Goal: Task Accomplishment & Management: Manage account settings

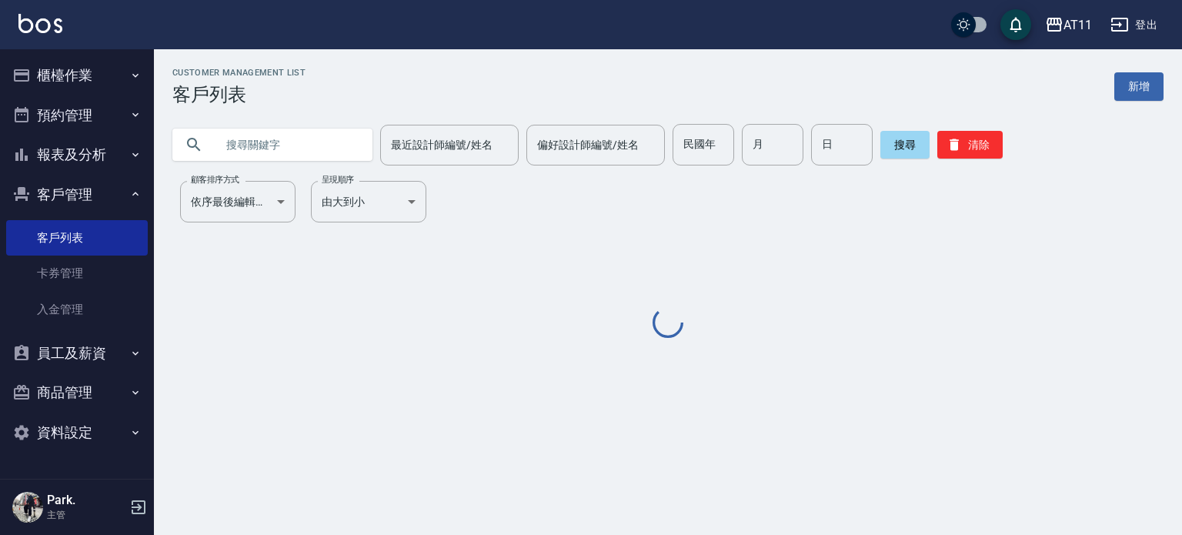
click at [292, 135] on input "text" at bounding box center [287, 145] width 145 height 42
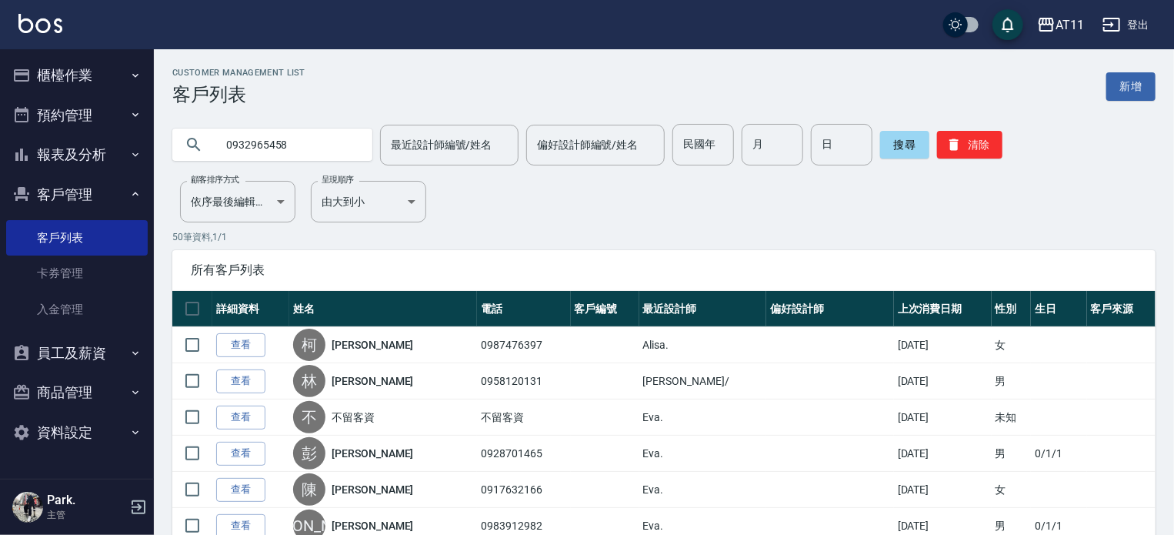
type input "0932965458"
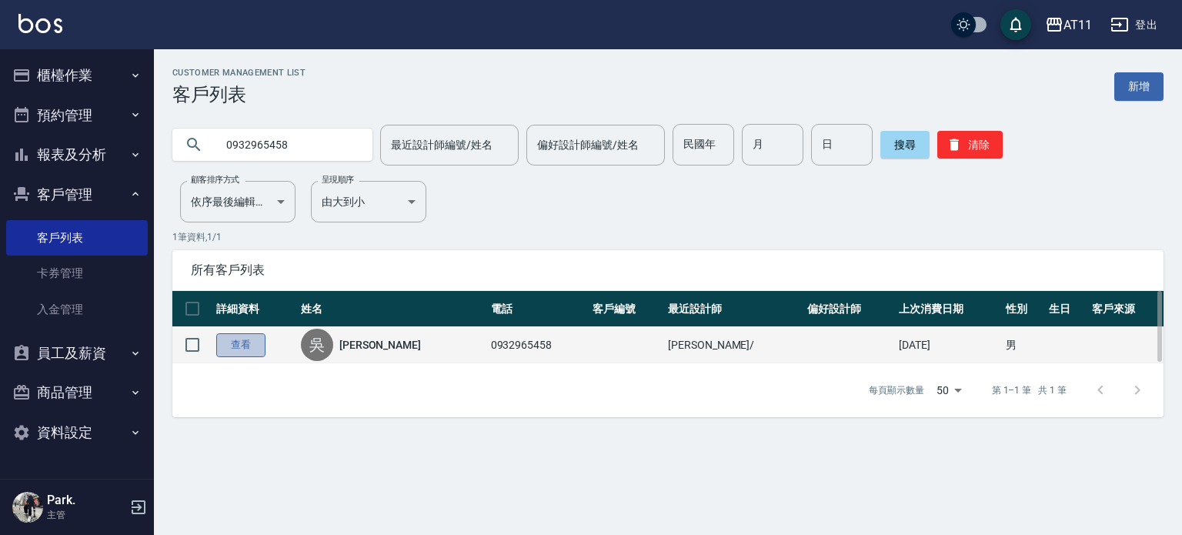
click at [255, 335] on link "查看" at bounding box center [240, 345] width 49 height 24
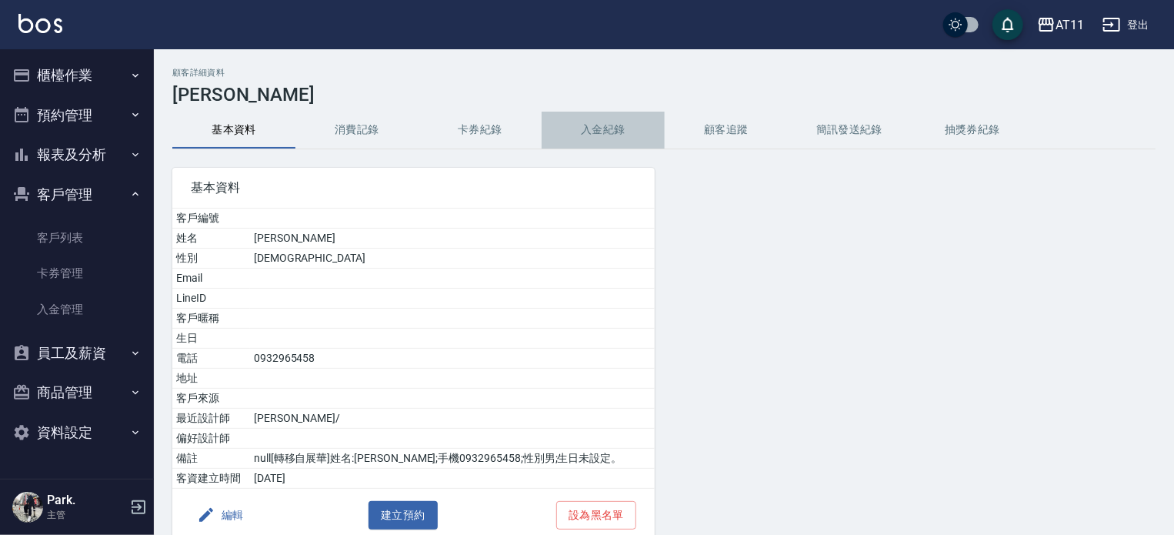
click at [627, 125] on button "入金紀錄" at bounding box center [603, 130] width 123 height 37
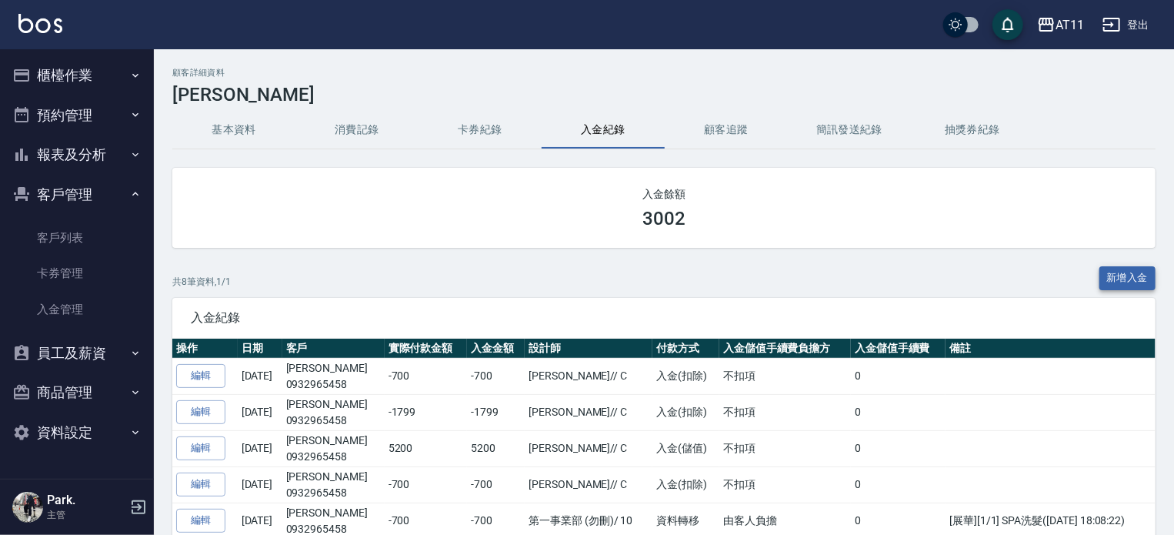
click at [1119, 270] on button "新增入金" at bounding box center [1128, 278] width 57 height 24
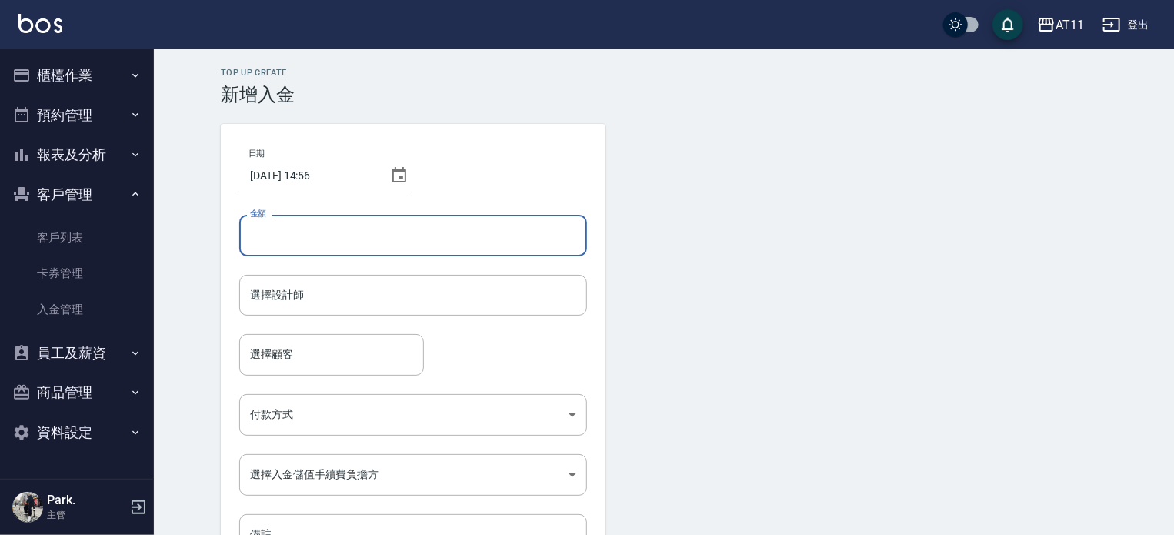
click at [323, 227] on input "金額" at bounding box center [413, 236] width 348 height 42
type input "-320"
click at [303, 307] on input "選擇設計師" at bounding box center [413, 295] width 334 height 27
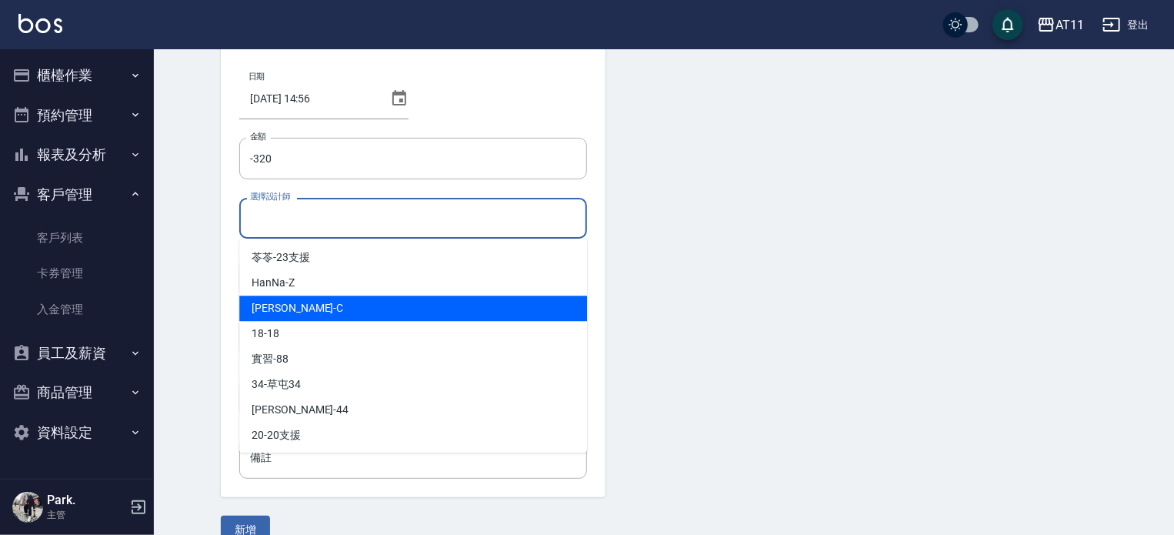
click at [320, 306] on div "[PERSON_NAME]" at bounding box center [413, 308] width 348 height 25
type input "[PERSON_NAME]"
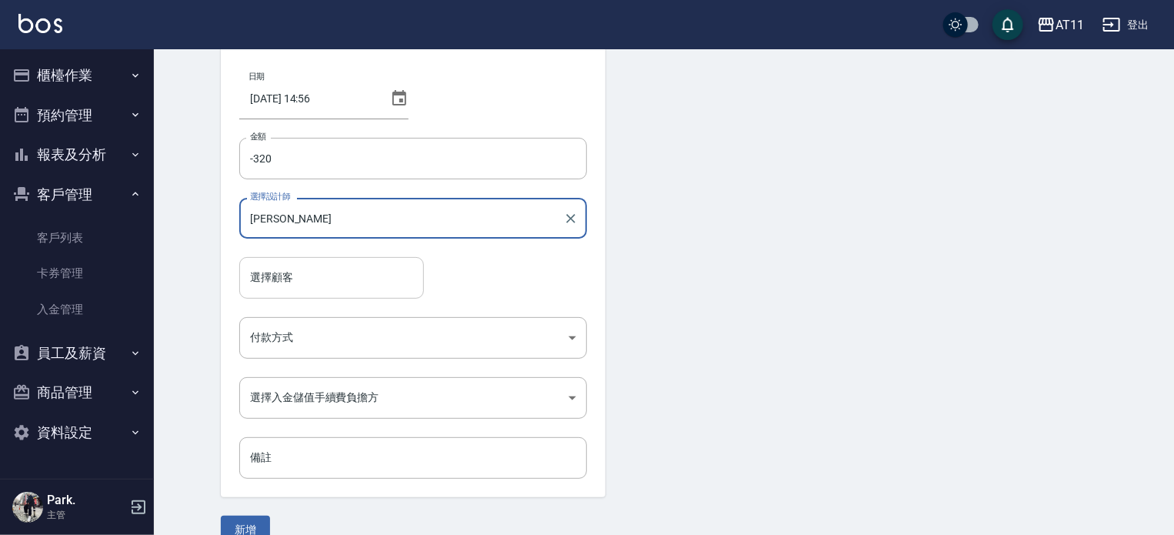
click at [281, 273] on input "選擇顧客" at bounding box center [331, 277] width 171 height 27
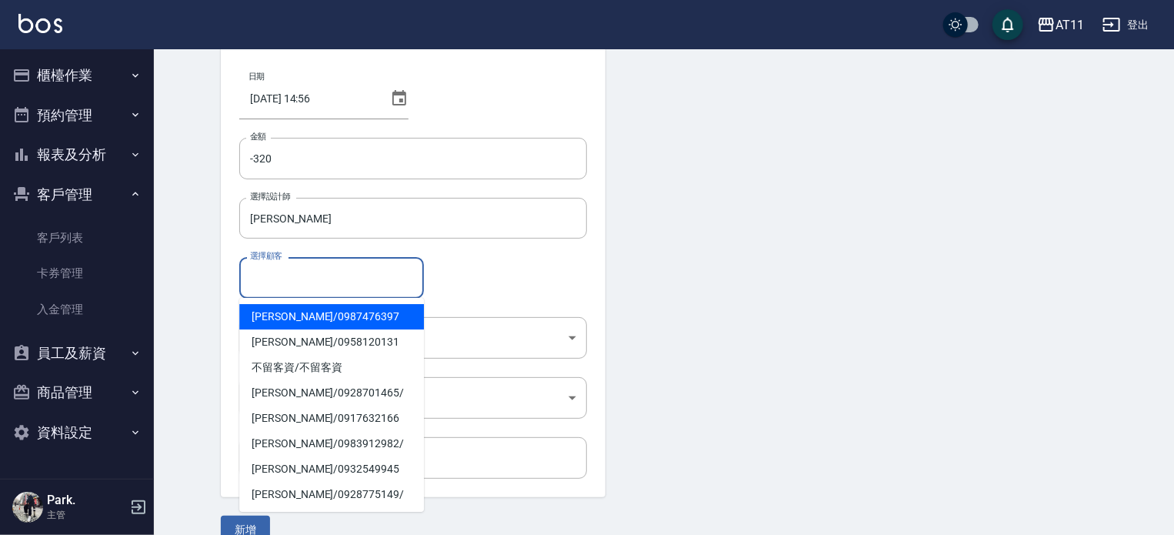
type input "j"
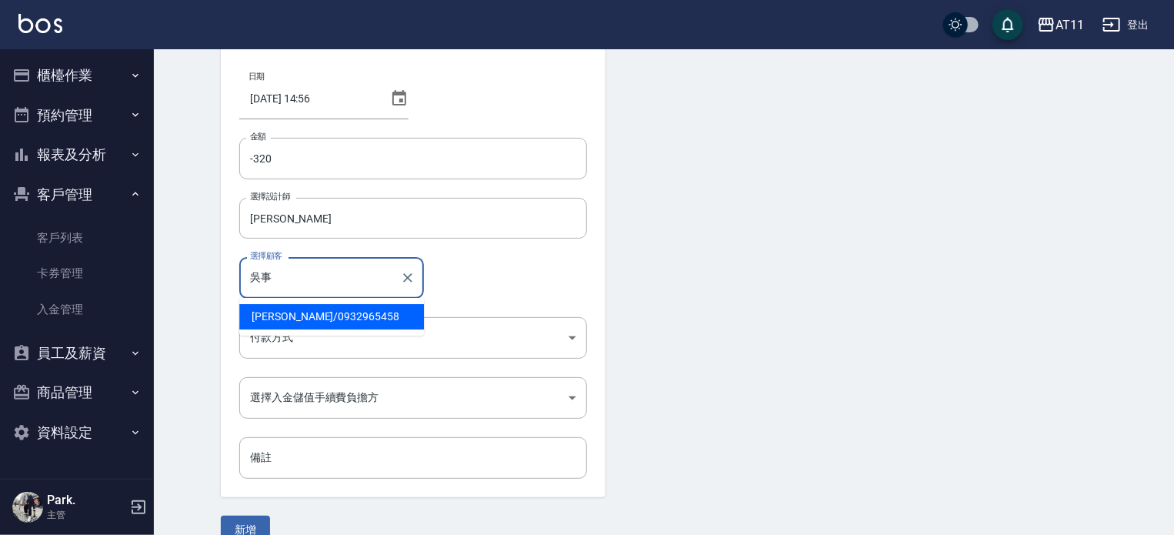
click at [255, 319] on span "[PERSON_NAME] / 0932965458" at bounding box center [331, 316] width 185 height 25
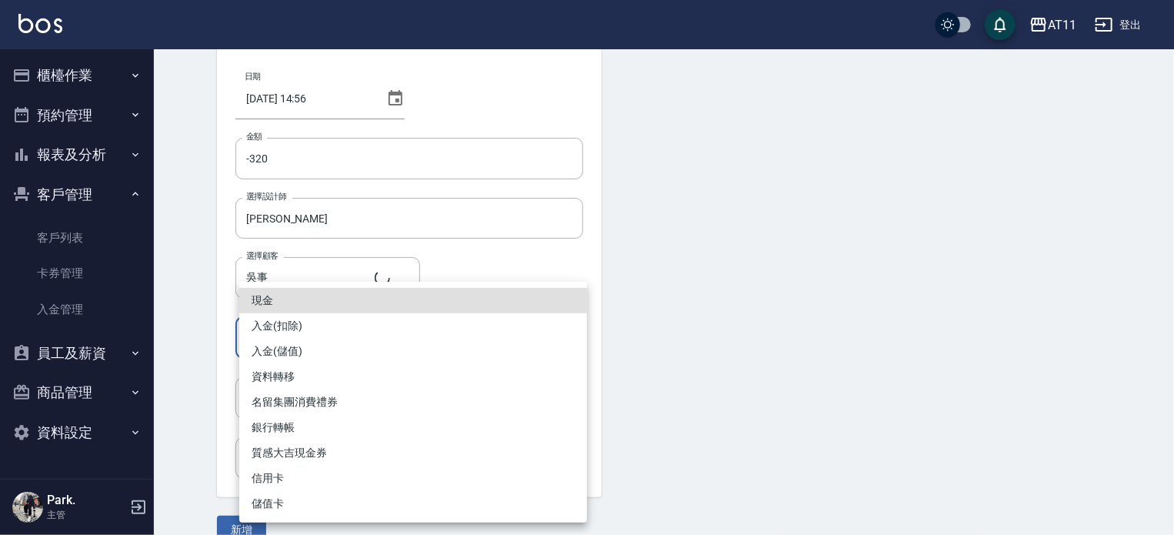
type input "[PERSON_NAME]/0932965458"
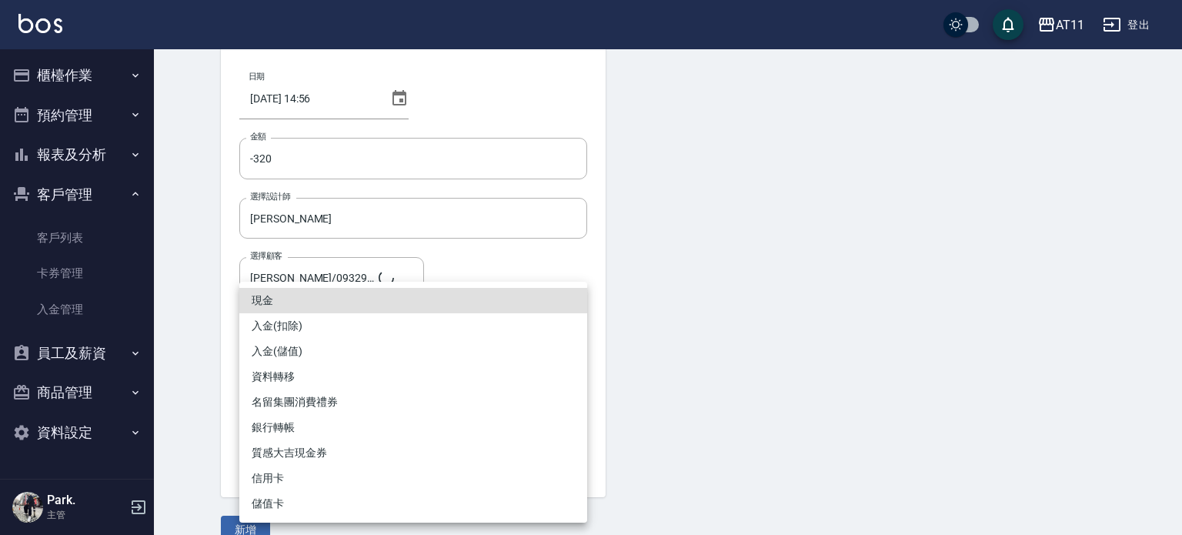
click at [272, 332] on body "AT11 登出 櫃檯作業 打帳單 帳單列表 現金收支登錄 材料自購登錄 每日結帳 排班表 現場電腦打卡 掃碼打卡 預約管理 預約管理 單日預約紀錄 單週預約紀…" at bounding box center [591, 242] width 1182 height 639
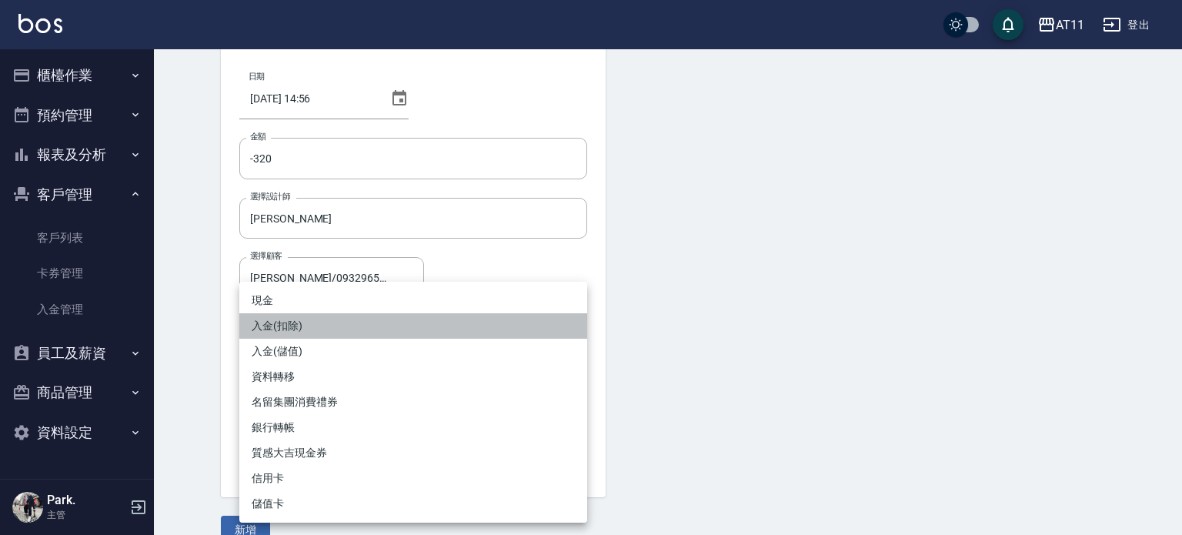
click at [279, 325] on li "入金(扣除)" at bounding box center [413, 325] width 348 height 25
type input "入金(扣除)"
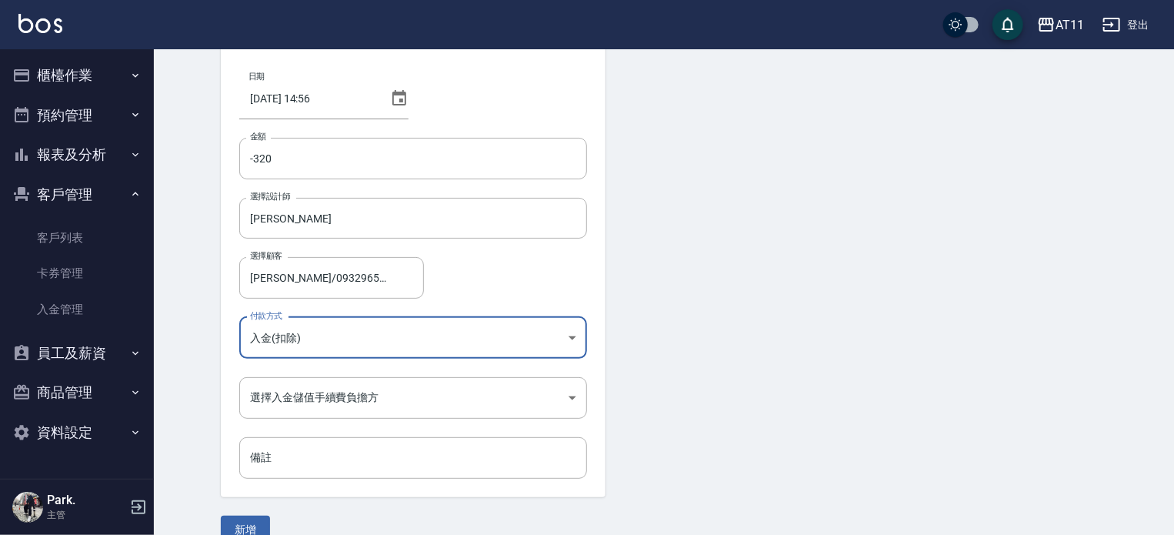
click at [295, 367] on div "日期 [DATE] 14:56 金額 -320 金額 選擇設計師 [PERSON_NAME] 選擇設計師 選擇顧客 [PERSON_NAME]/0932965…" at bounding box center [413, 272] width 385 height 450
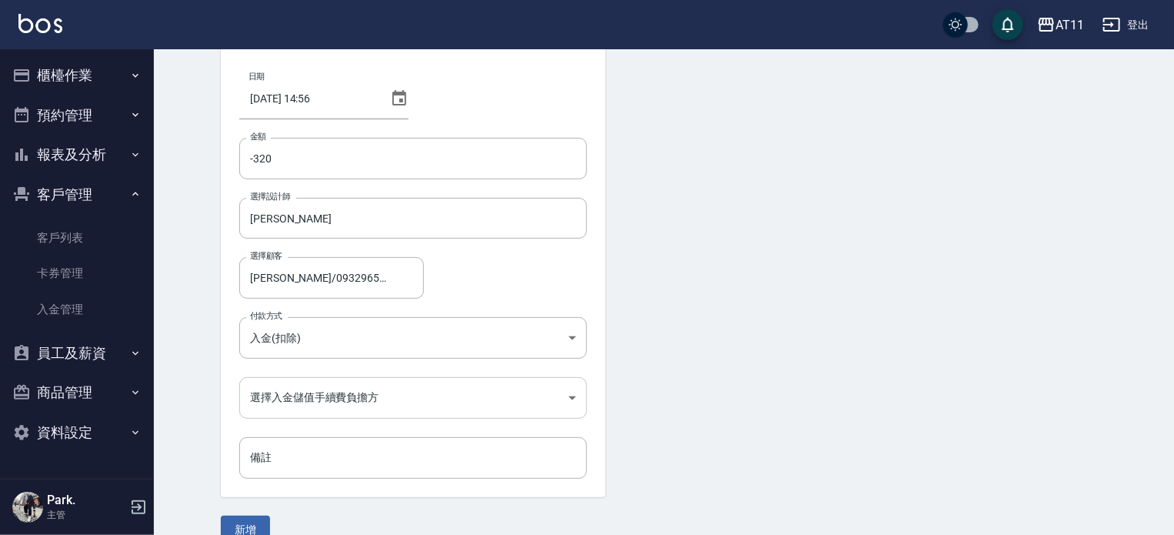
click at [299, 393] on body "AT11 登出 櫃檯作業 打帳單 帳單列表 現金收支登錄 材料自購登錄 每日結帳 排班表 現場電腦打卡 掃碼打卡 預約管理 預約管理 單日預約紀錄 單週預約紀…" at bounding box center [587, 242] width 1174 height 639
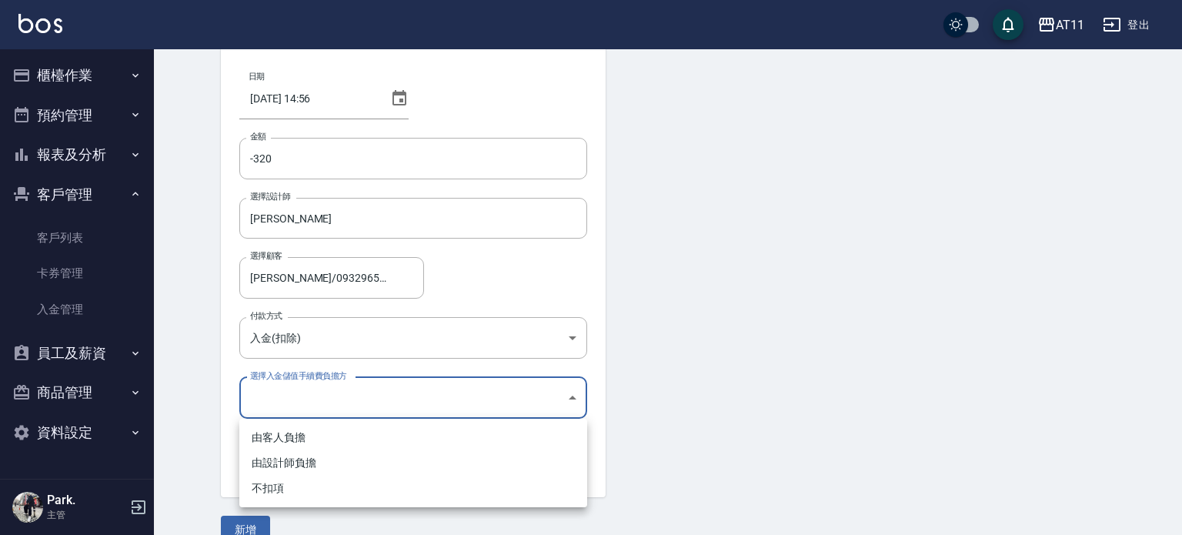
click at [293, 478] on li "不扣項" at bounding box center [413, 488] width 348 height 25
type input "WITHOUTHANDLINGFEE"
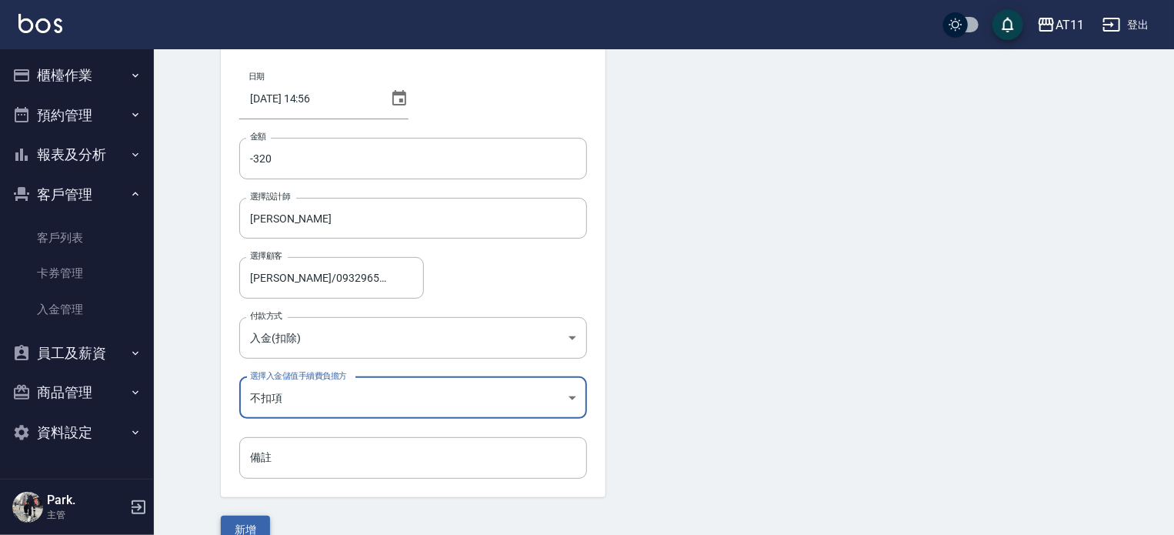
click at [242, 525] on button "新增" at bounding box center [245, 530] width 49 height 28
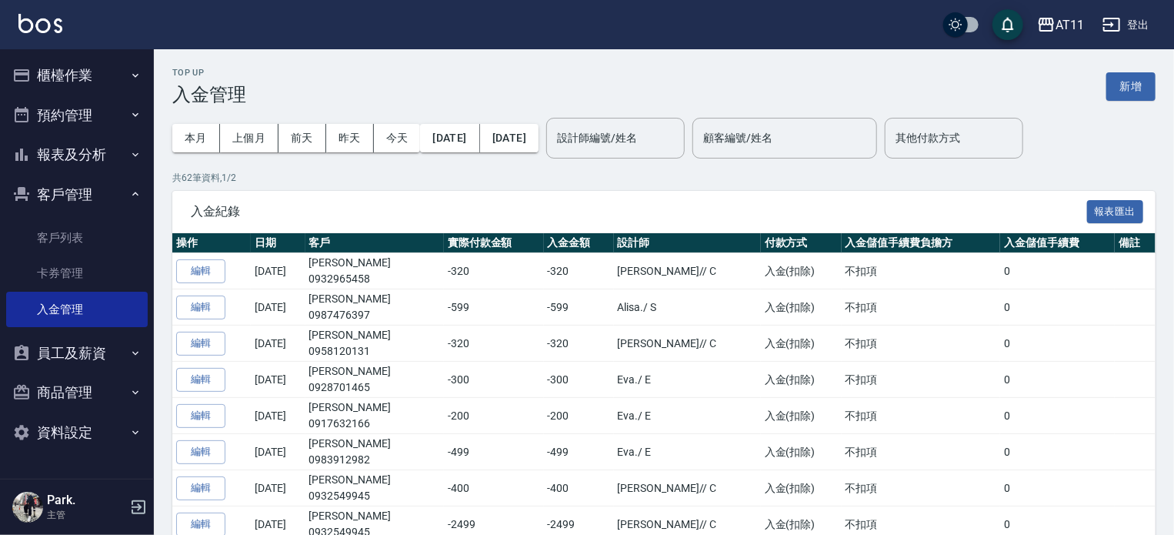
click at [60, 189] on button "客戶管理" at bounding box center [77, 195] width 142 height 40
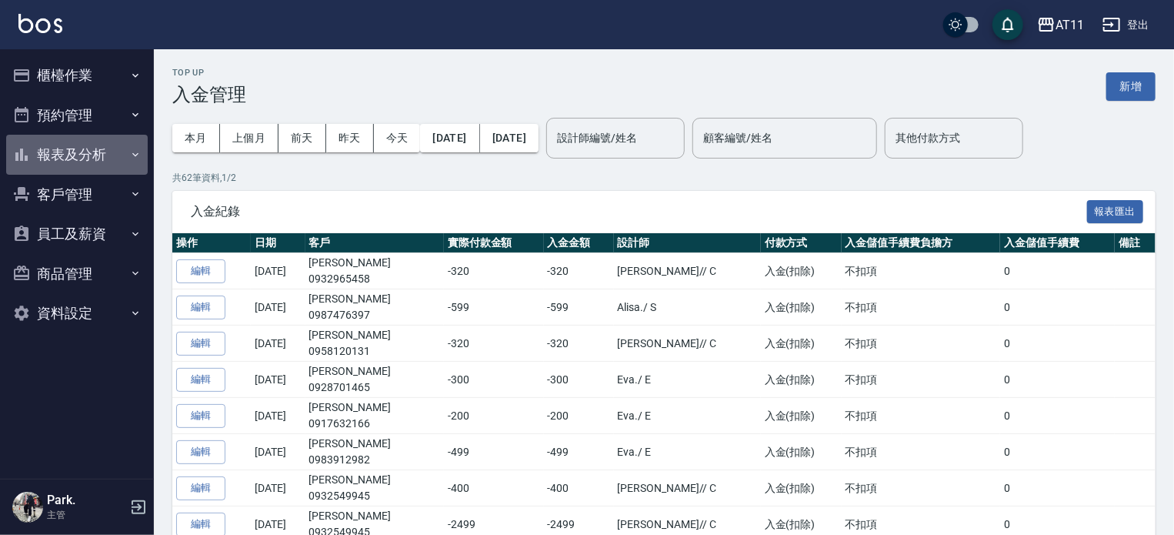
click at [72, 159] on button "報表及分析" at bounding box center [77, 155] width 142 height 40
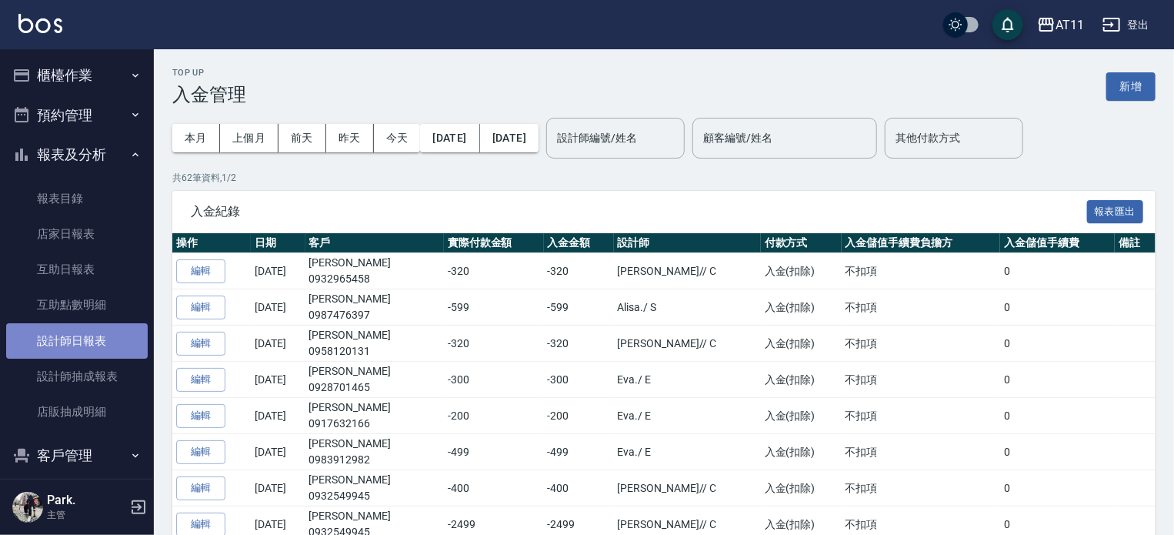
click at [82, 346] on link "設計師日報表" at bounding box center [77, 340] width 142 height 35
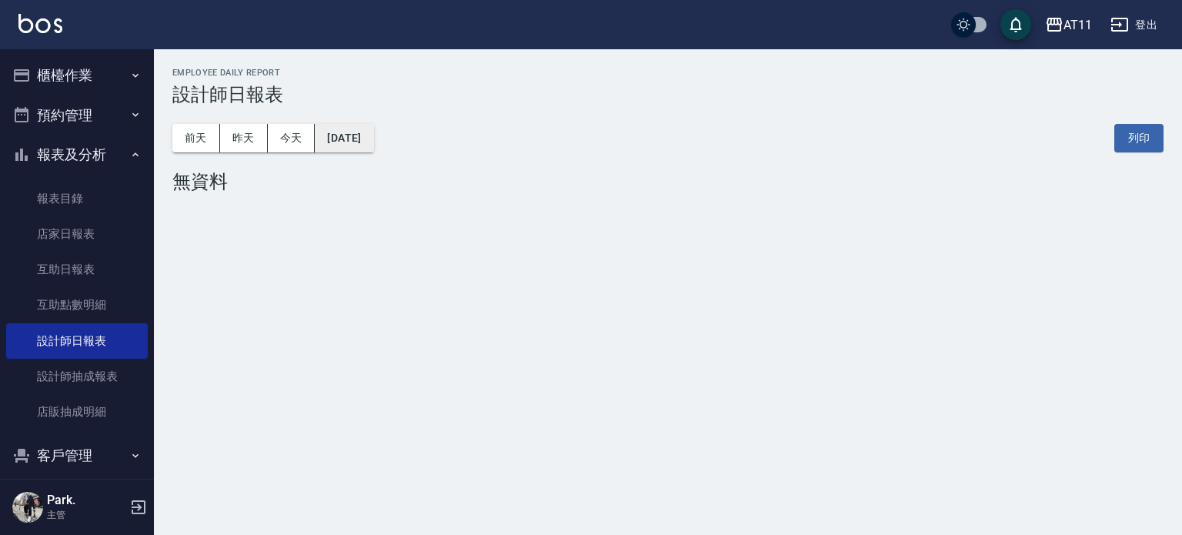
click at [356, 132] on button "[DATE]" at bounding box center [344, 138] width 58 height 28
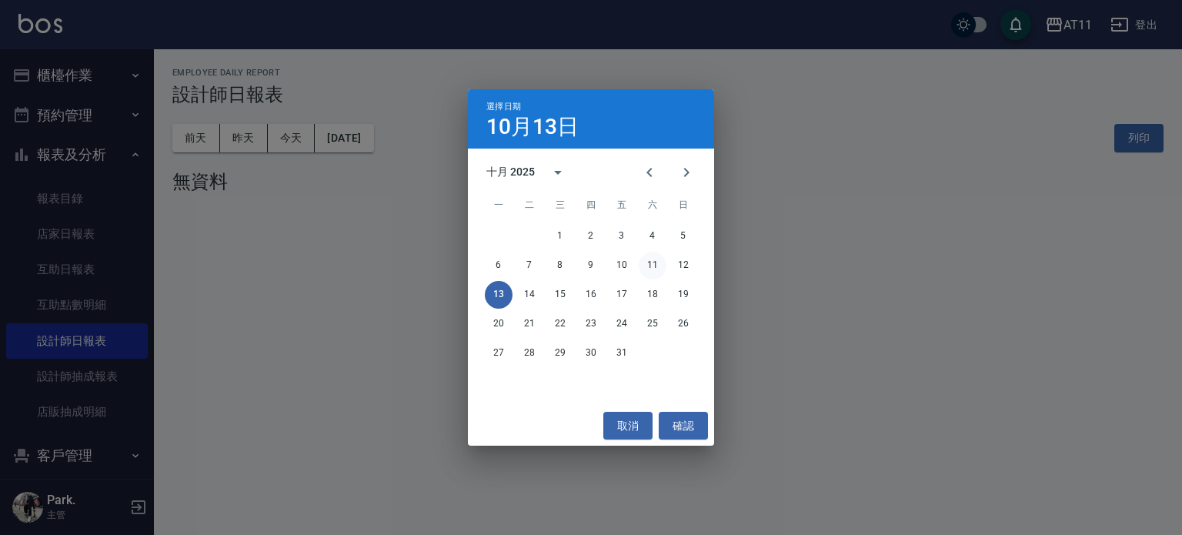
click at [653, 261] on button "11" at bounding box center [653, 266] width 28 height 28
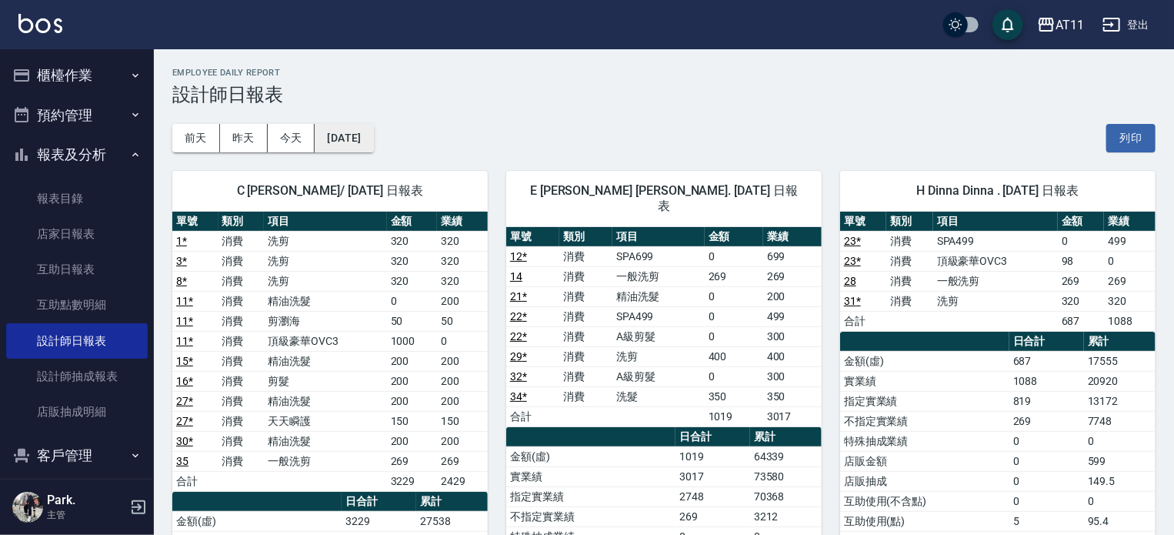
click at [373, 129] on button "[DATE]" at bounding box center [344, 138] width 58 height 28
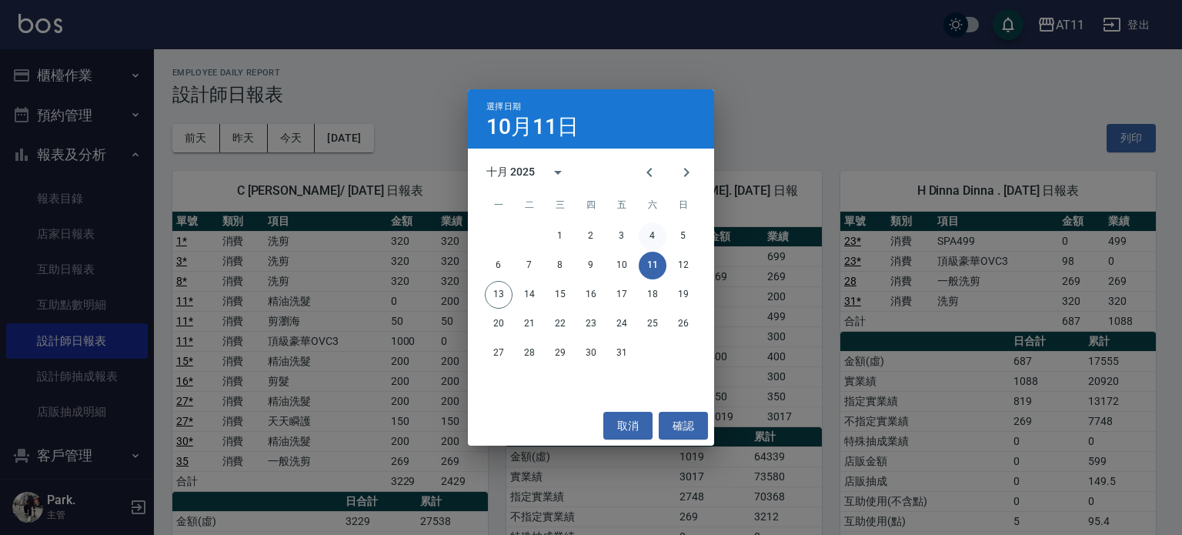
click at [656, 236] on button "4" at bounding box center [653, 236] width 28 height 28
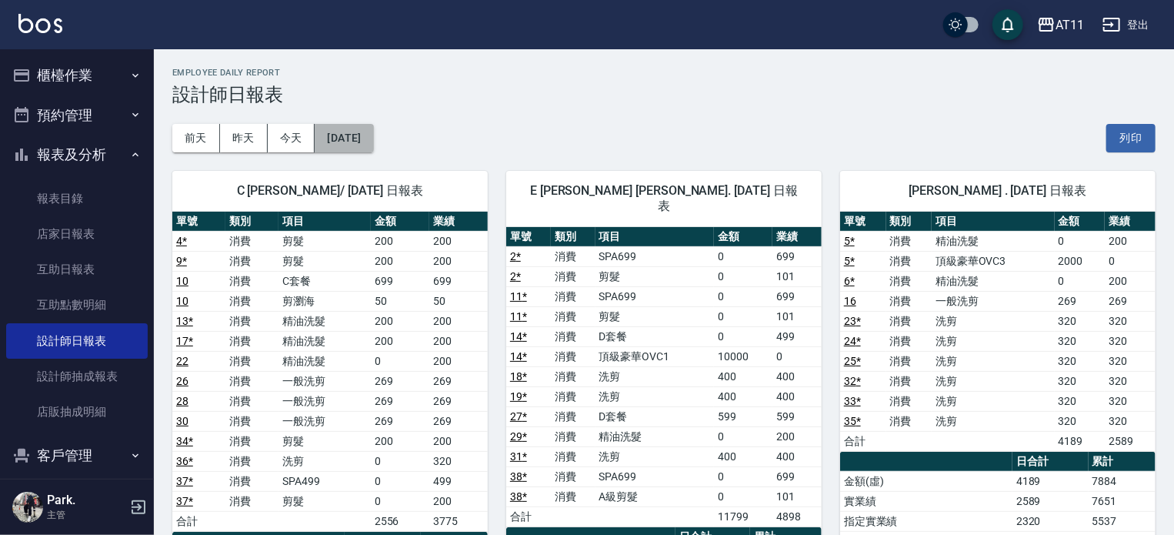
click at [366, 139] on button "[DATE]" at bounding box center [344, 138] width 58 height 28
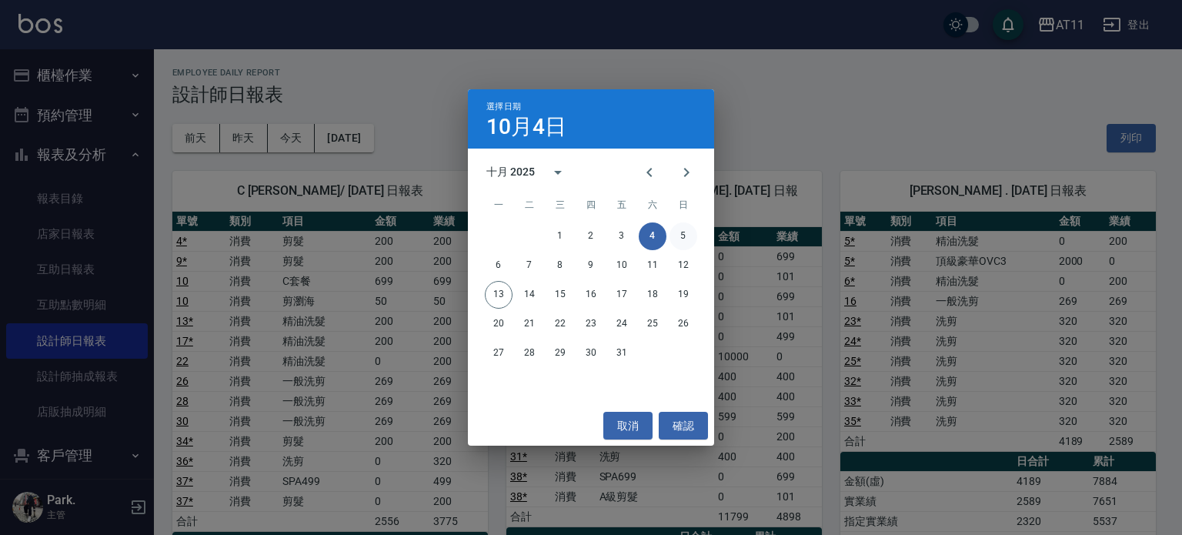
click at [683, 233] on button "5" at bounding box center [684, 236] width 28 height 28
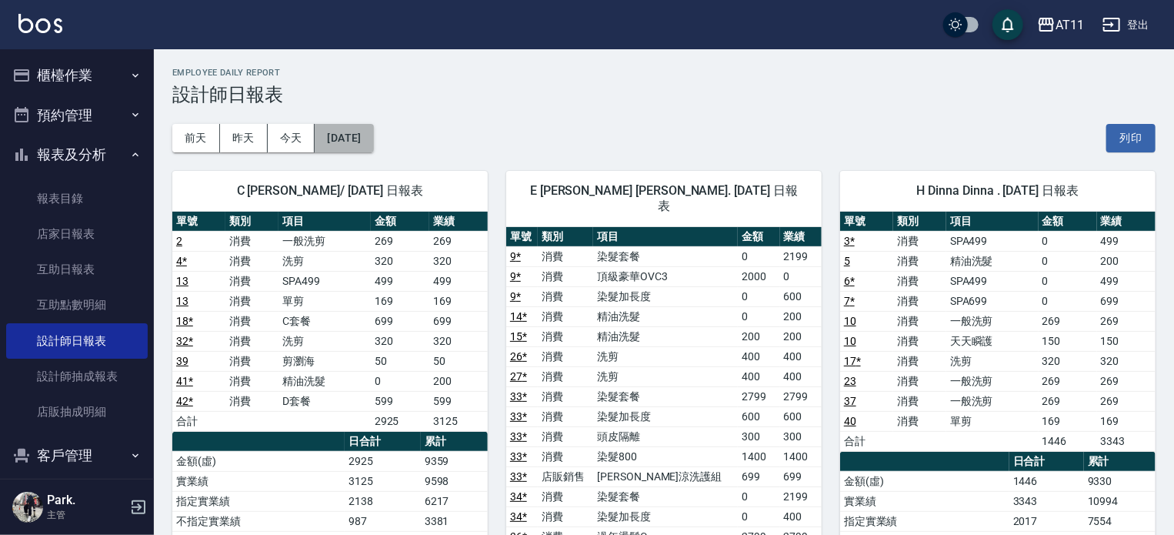
click at [370, 130] on button "[DATE]" at bounding box center [344, 138] width 58 height 28
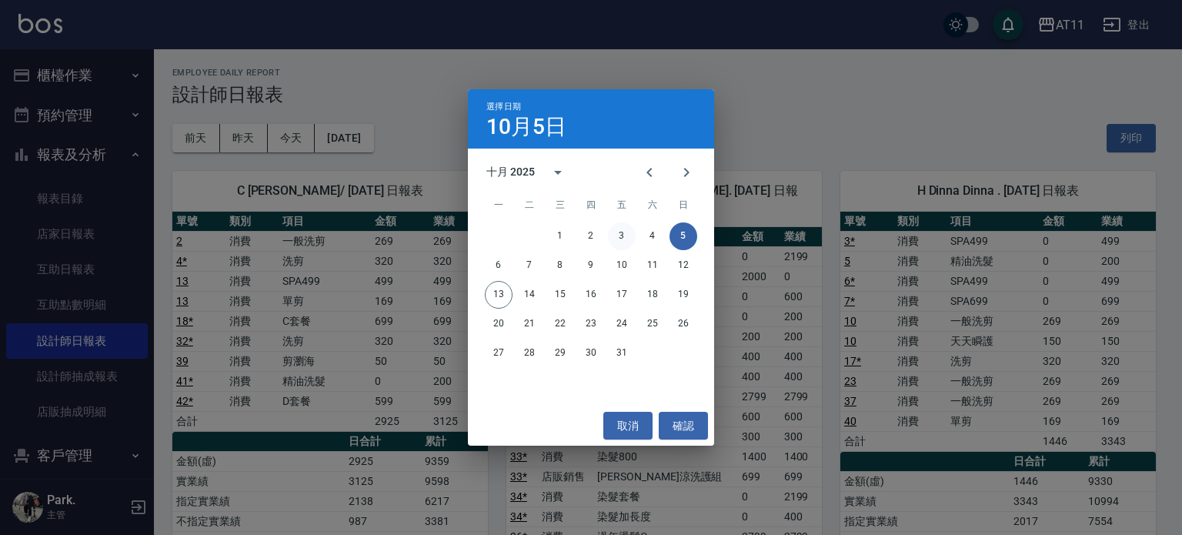
click at [622, 233] on button "3" at bounding box center [622, 236] width 28 height 28
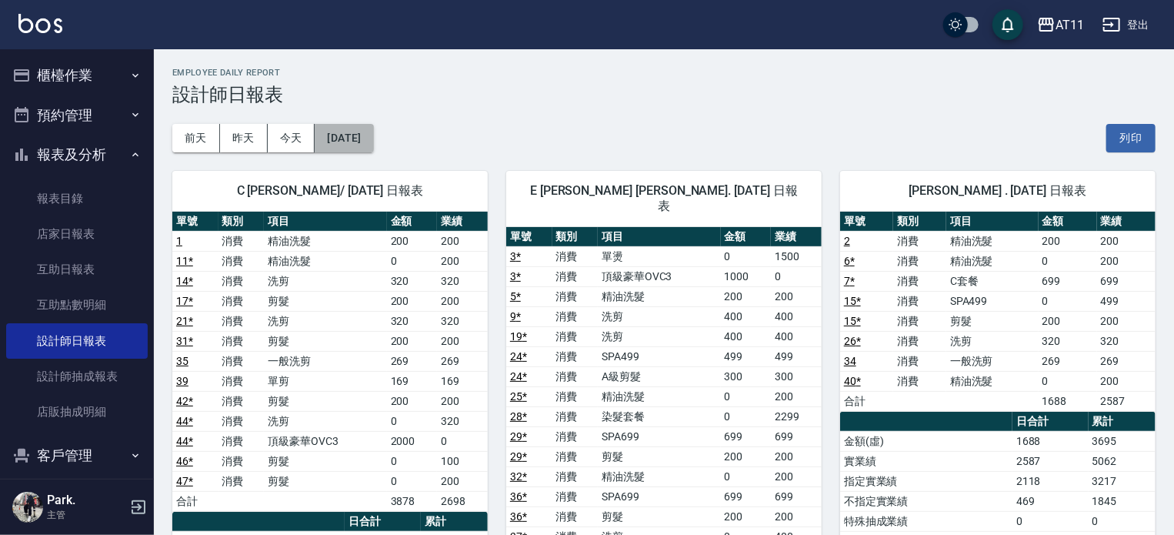
click at [354, 144] on button "[DATE]" at bounding box center [344, 138] width 58 height 28
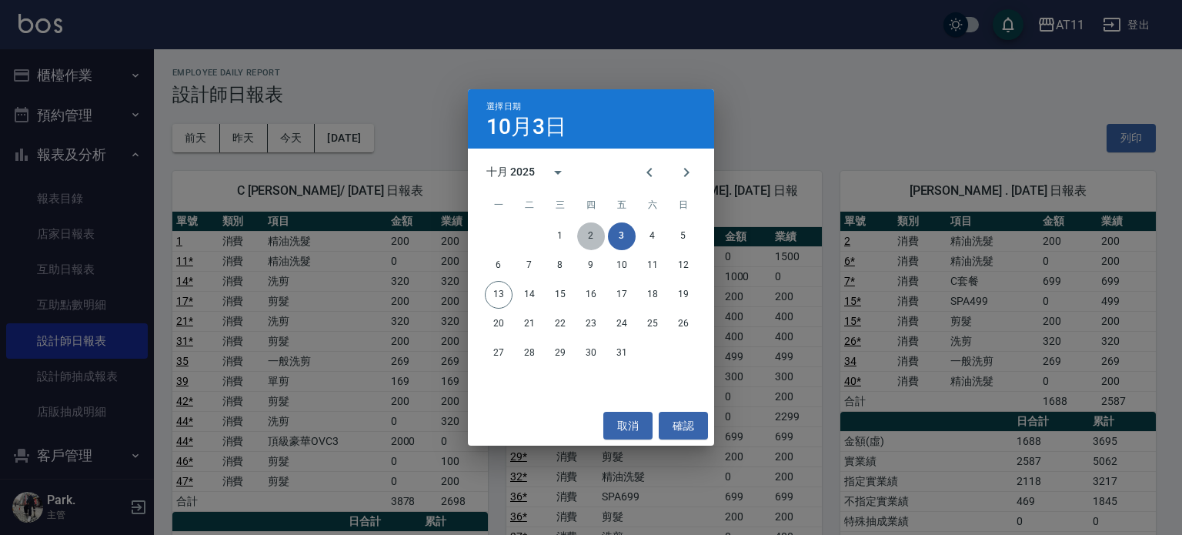
click at [589, 240] on button "2" at bounding box center [591, 236] width 28 height 28
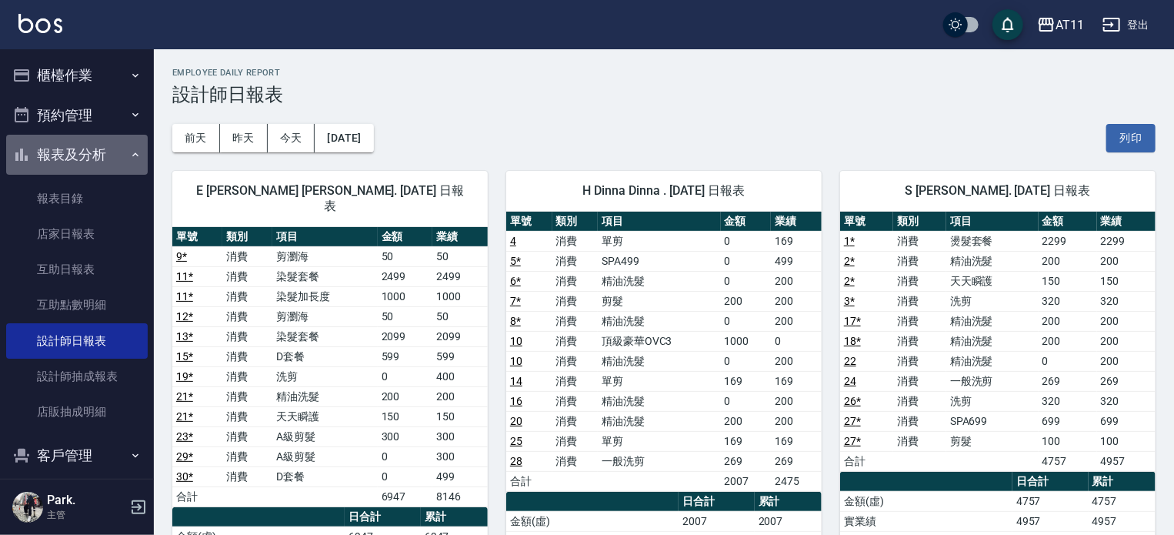
click at [86, 153] on button "報表及分析" at bounding box center [77, 155] width 142 height 40
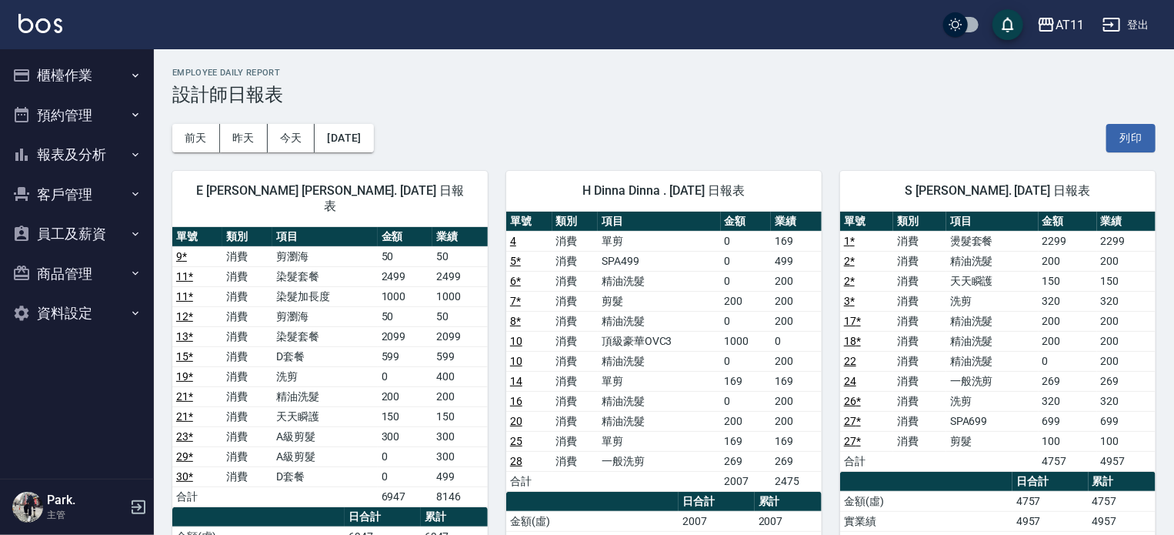
click at [87, 75] on button "櫃檯作業" at bounding box center [77, 75] width 142 height 40
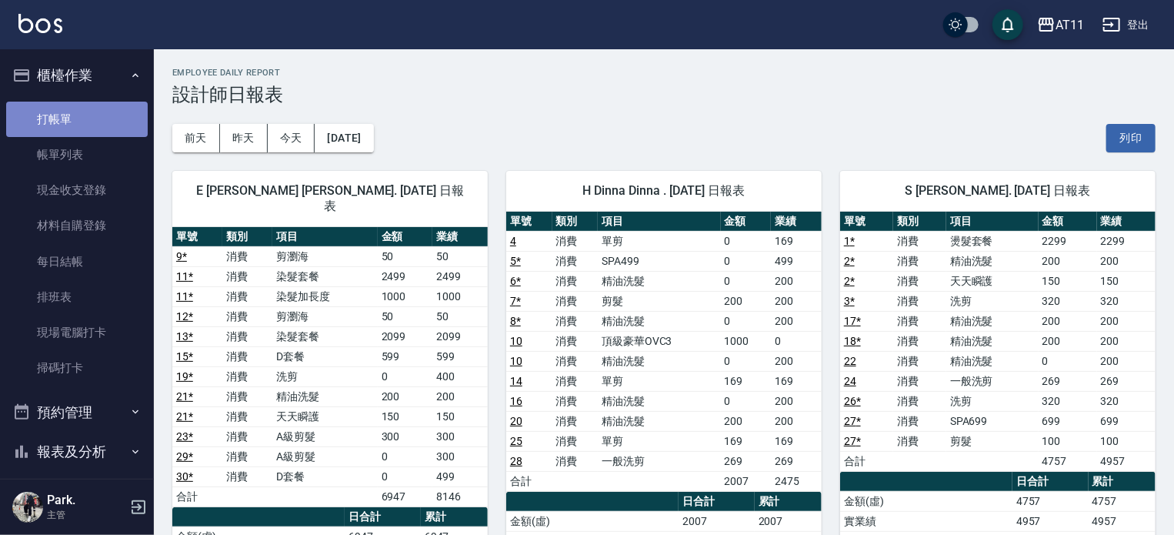
click at [85, 121] on link "打帳單" at bounding box center [77, 119] width 142 height 35
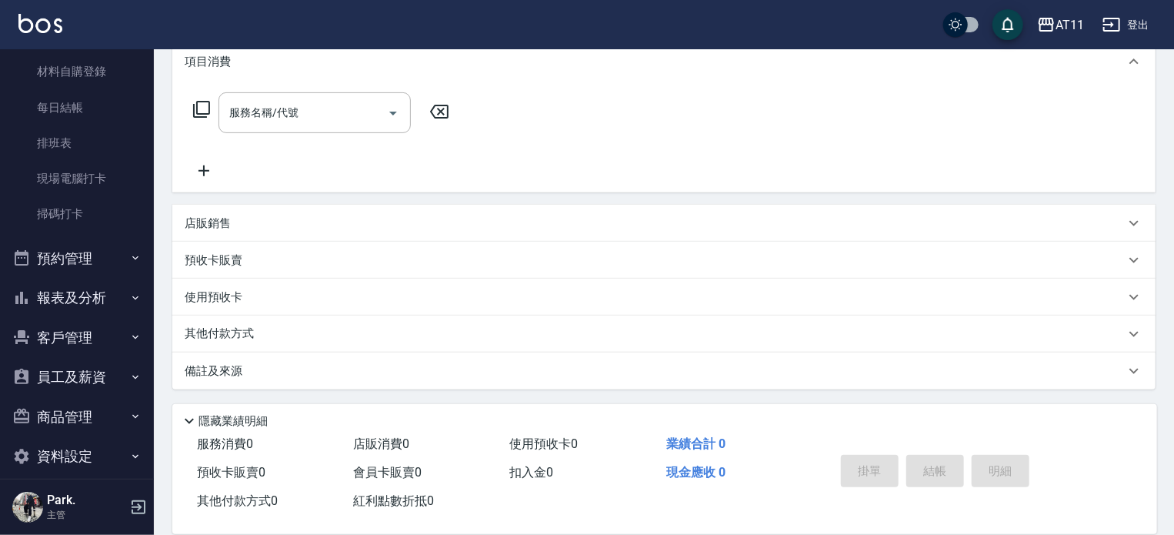
scroll to position [169, 0]
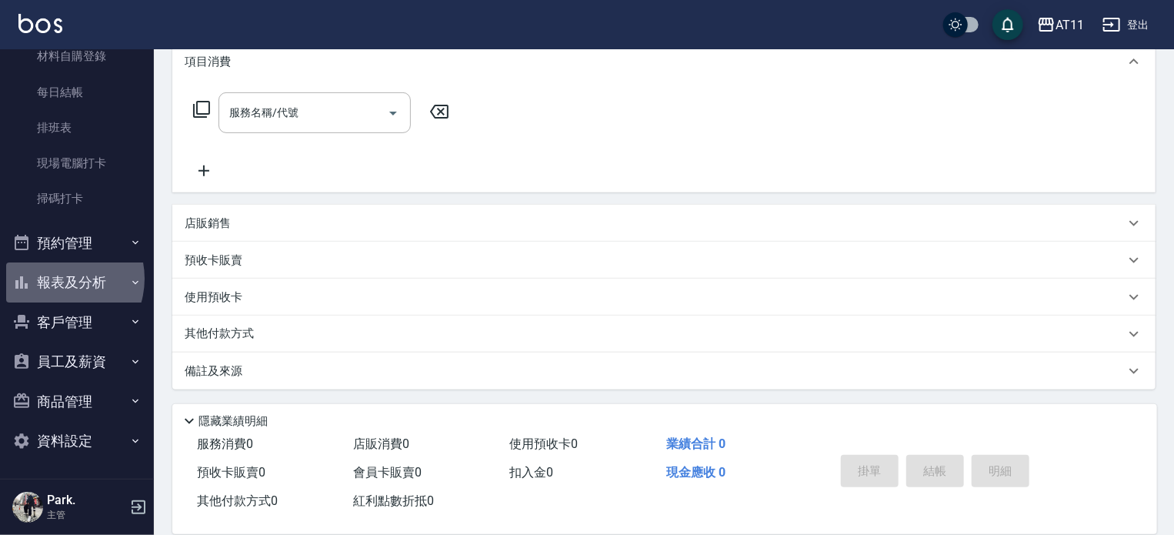
click at [58, 279] on button "報表及分析" at bounding box center [77, 282] width 142 height 40
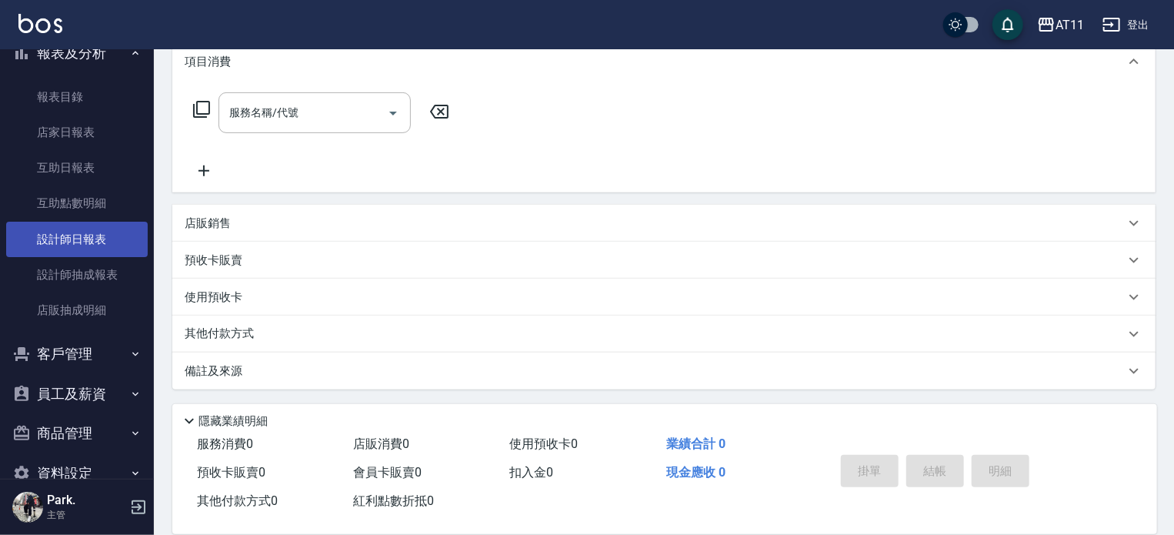
scroll to position [431, 0]
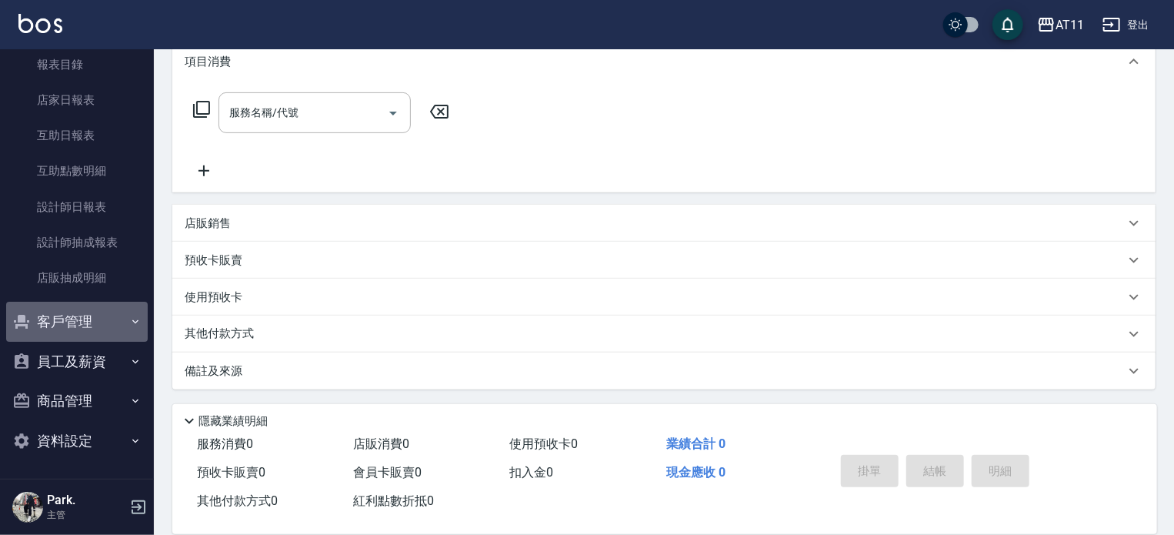
click at [77, 312] on button "客戶管理" at bounding box center [77, 322] width 142 height 40
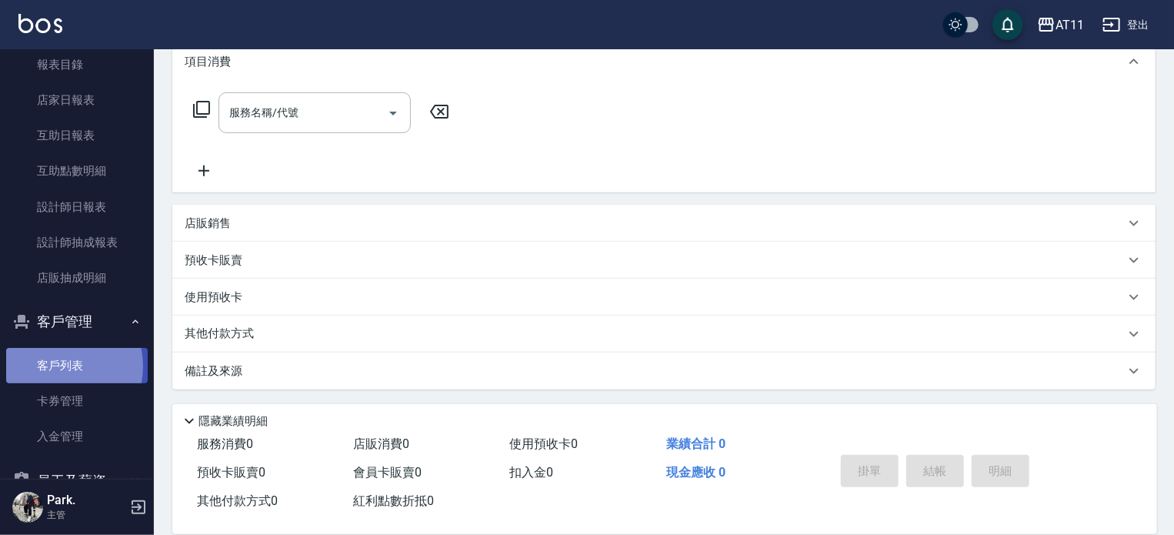
click at [57, 366] on link "客戶列表" at bounding box center [77, 365] width 142 height 35
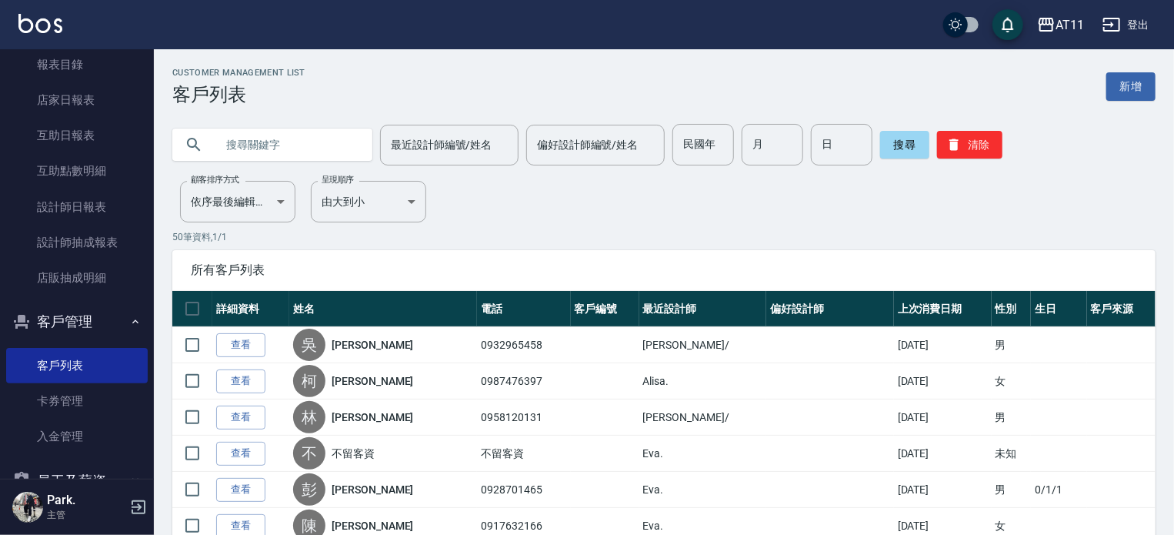
click at [324, 150] on input "text" at bounding box center [287, 145] width 145 height 42
type input "[PERSON_NAME]"
click at [896, 147] on button "搜尋" at bounding box center [904, 145] width 49 height 28
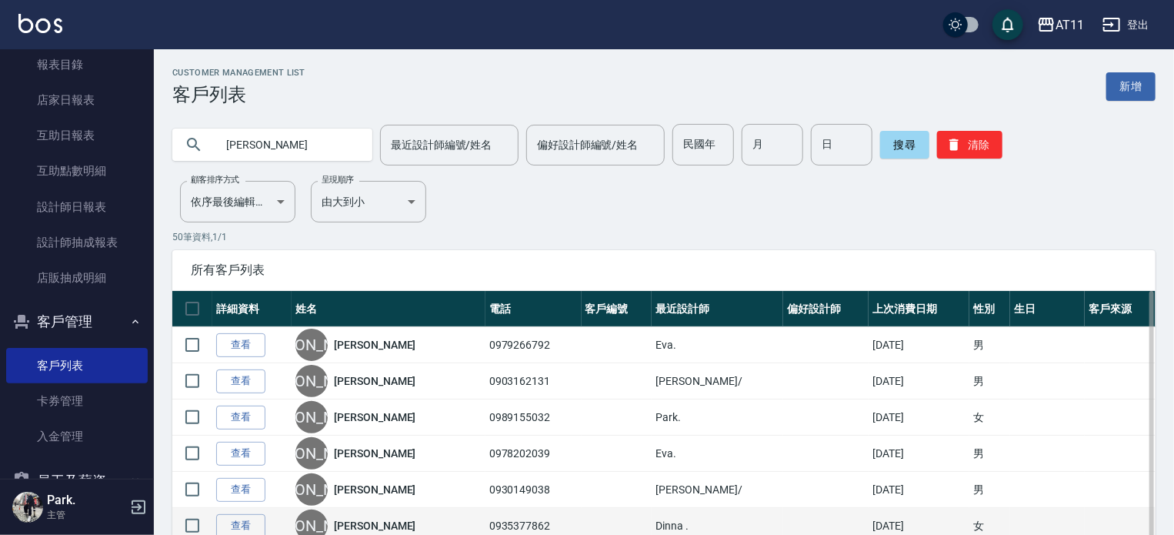
scroll to position [77, 0]
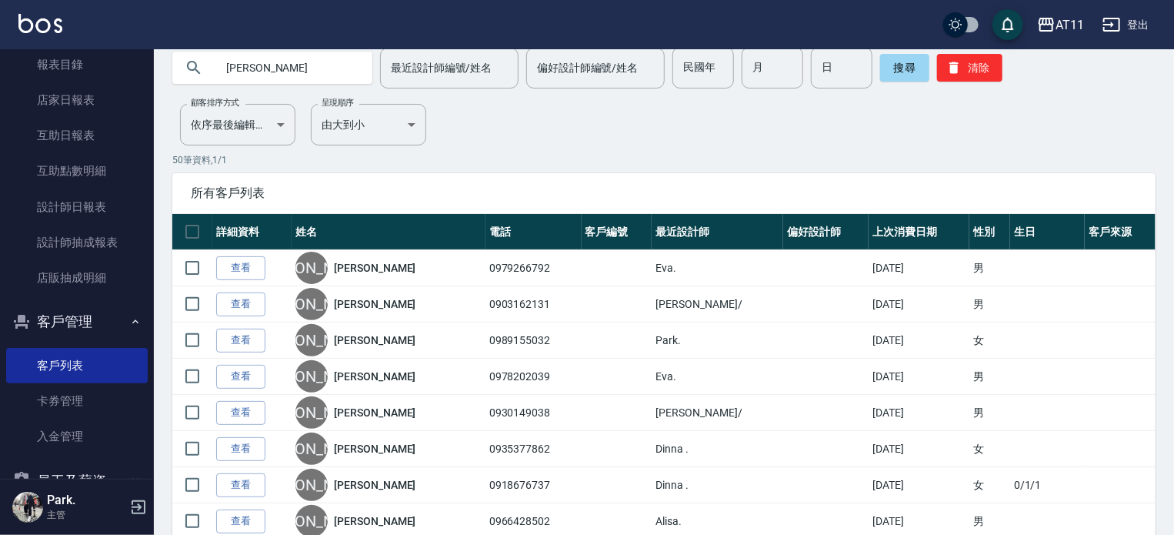
click at [257, 444] on link "查看" at bounding box center [240, 449] width 49 height 24
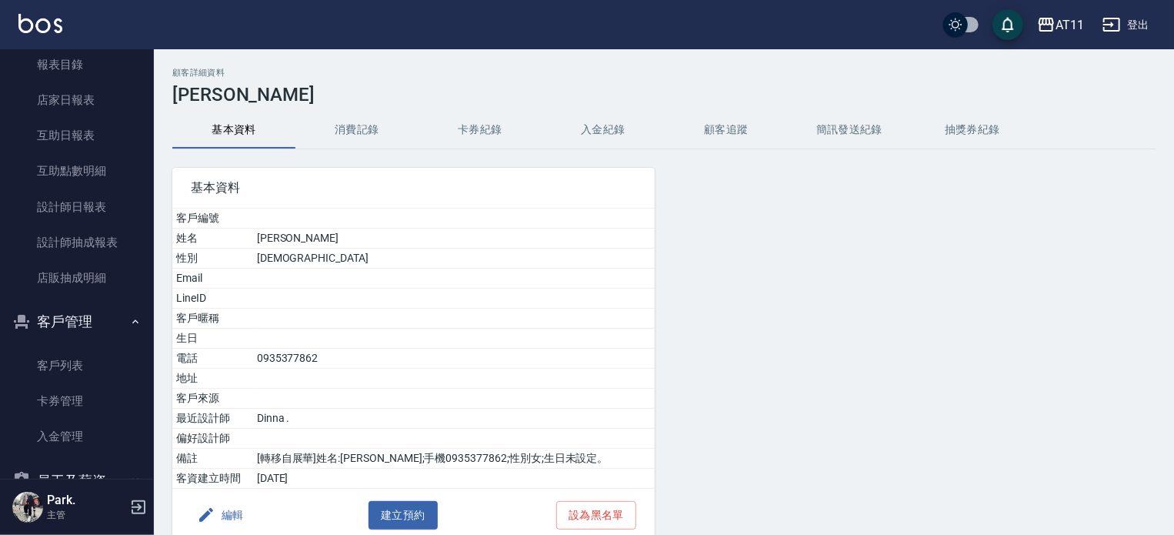
click at [593, 129] on button "入金紀錄" at bounding box center [603, 130] width 123 height 37
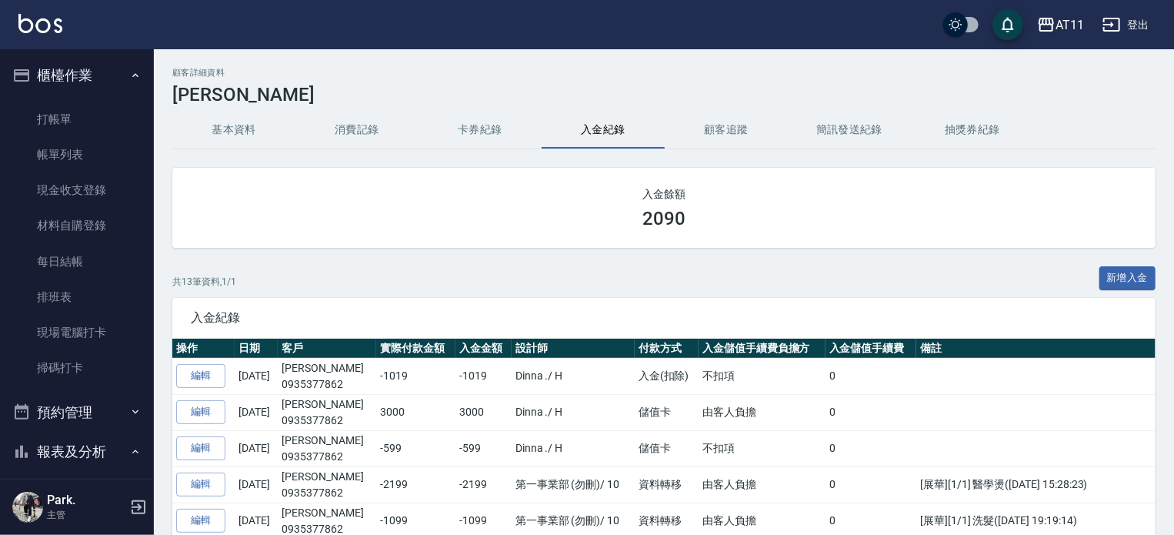
click at [84, 78] on button "櫃檯作業" at bounding box center [77, 75] width 142 height 40
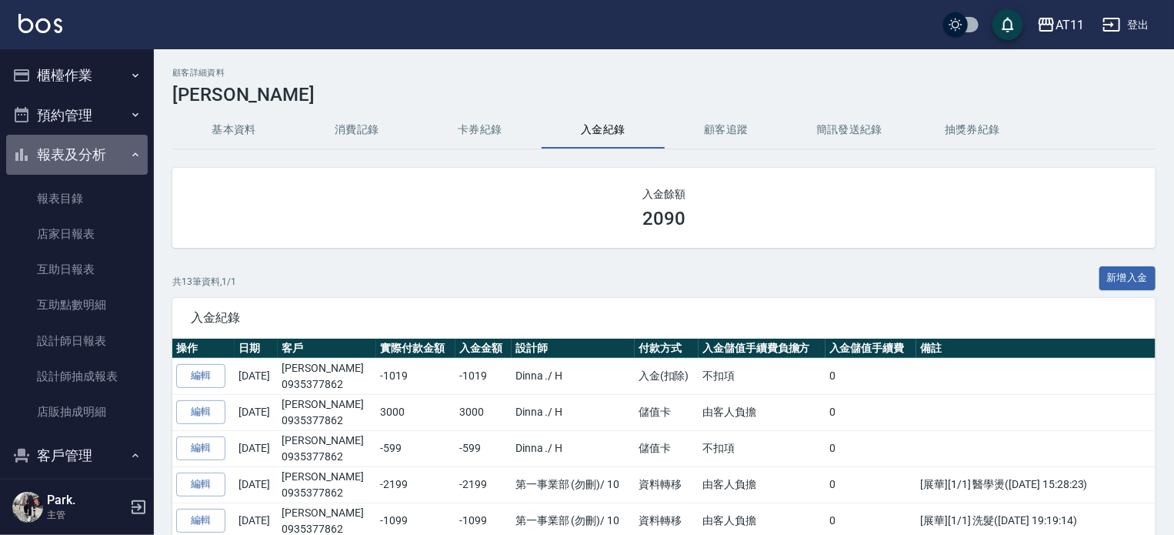
click at [90, 159] on button "報表及分析" at bounding box center [77, 155] width 142 height 40
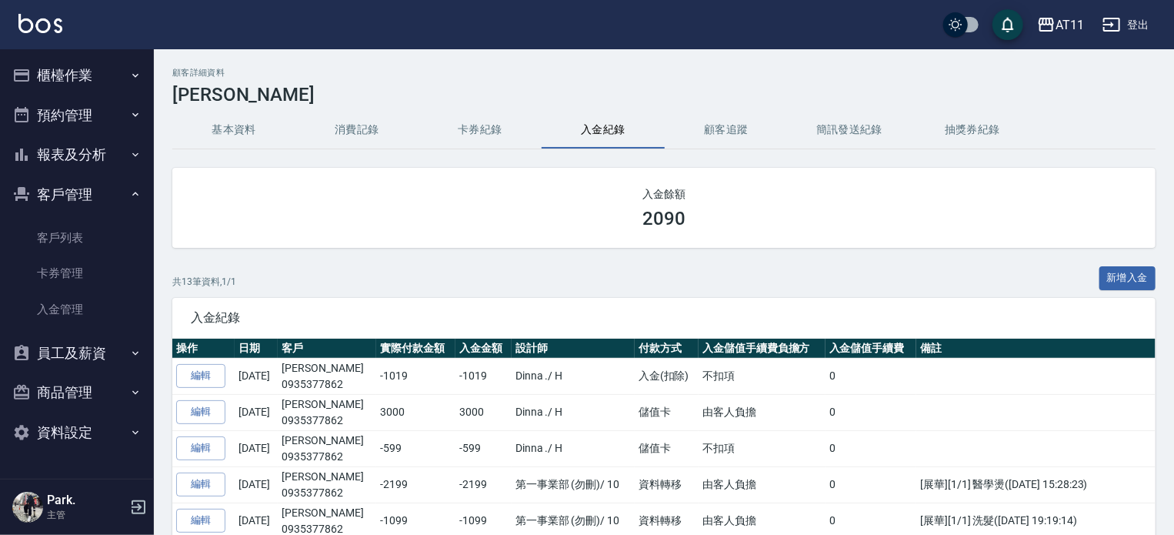
click at [83, 193] on button "客戶管理" at bounding box center [77, 195] width 142 height 40
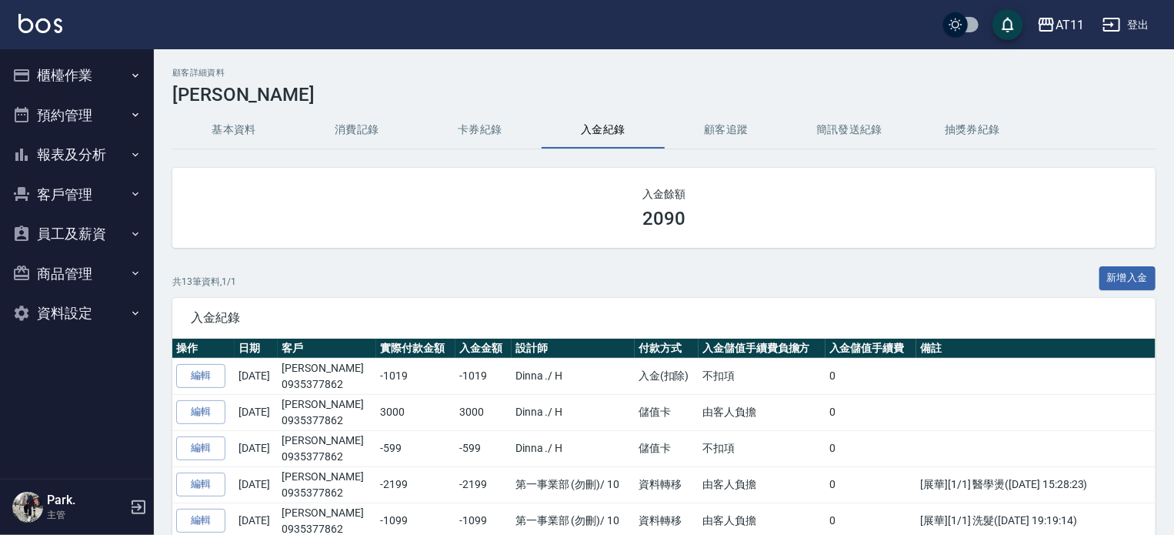
click at [75, 75] on button "櫃檯作業" at bounding box center [77, 75] width 142 height 40
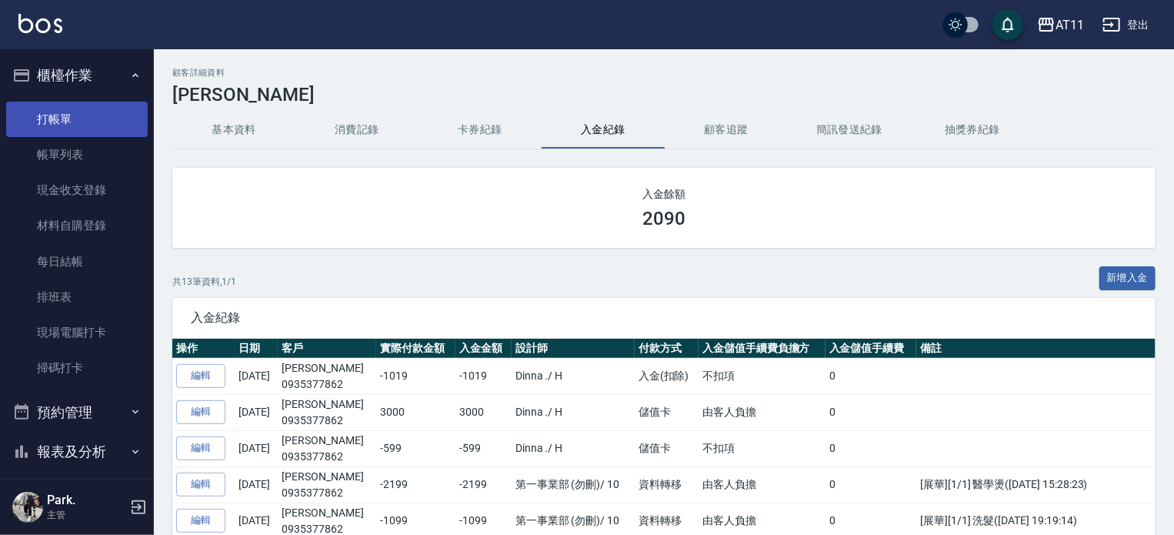
click at [79, 115] on link "打帳單" at bounding box center [77, 119] width 142 height 35
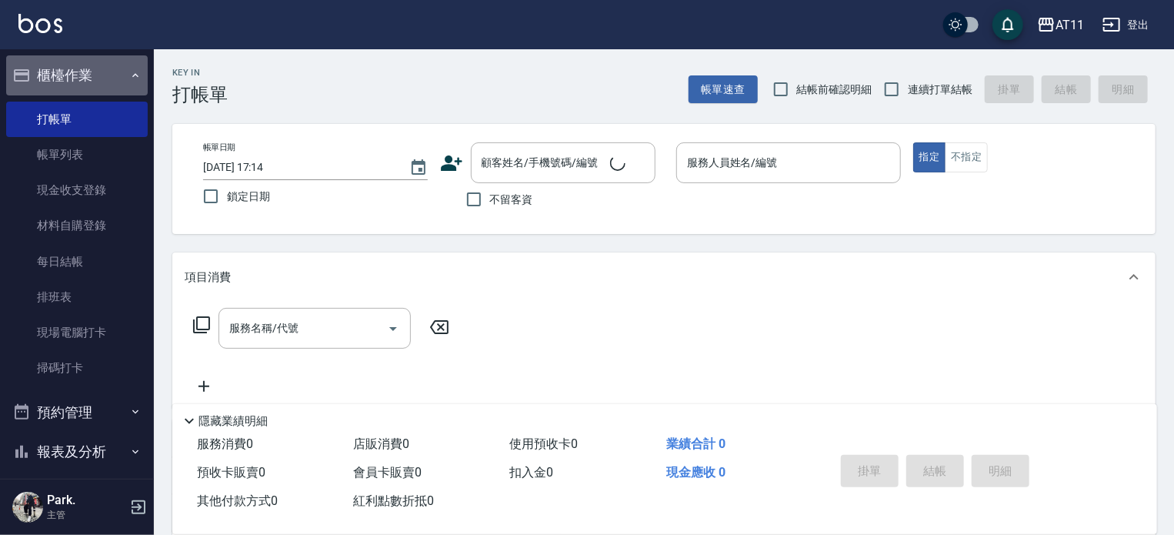
click at [80, 71] on button "櫃檯作業" at bounding box center [77, 75] width 142 height 40
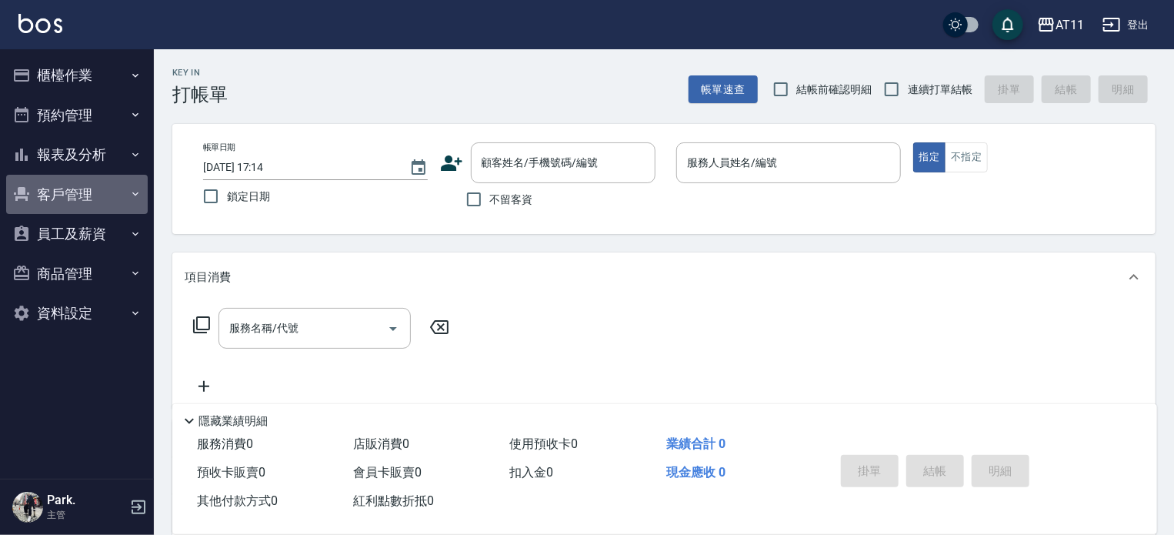
drag, startPoint x: 65, startPoint y: 190, endPoint x: 68, endPoint y: 221, distance: 31.0
click at [65, 190] on button "客戶管理" at bounding box center [77, 195] width 142 height 40
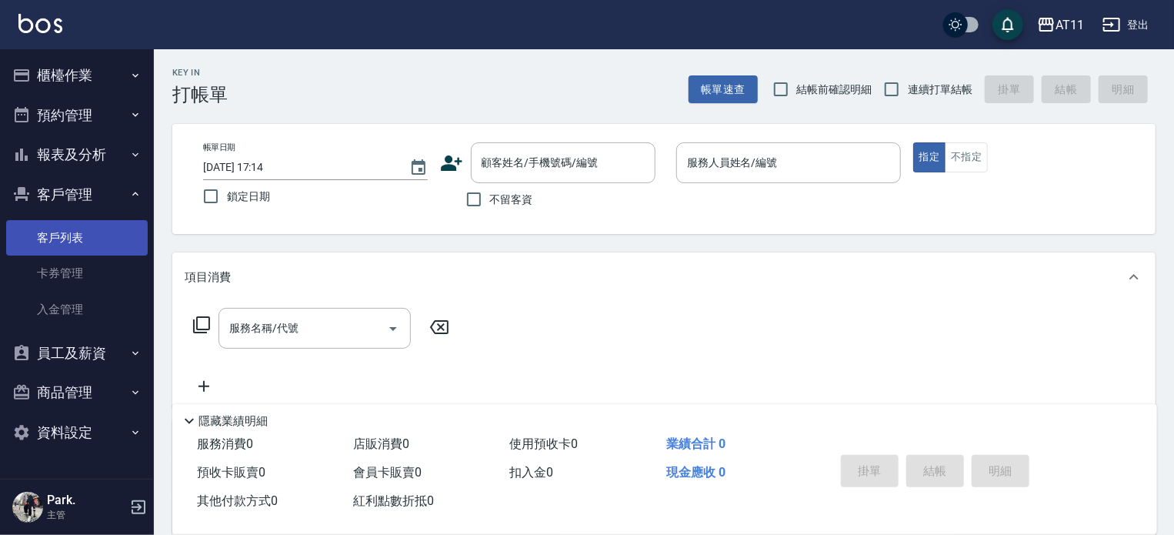
click at [80, 230] on link "客戶列表" at bounding box center [77, 237] width 142 height 35
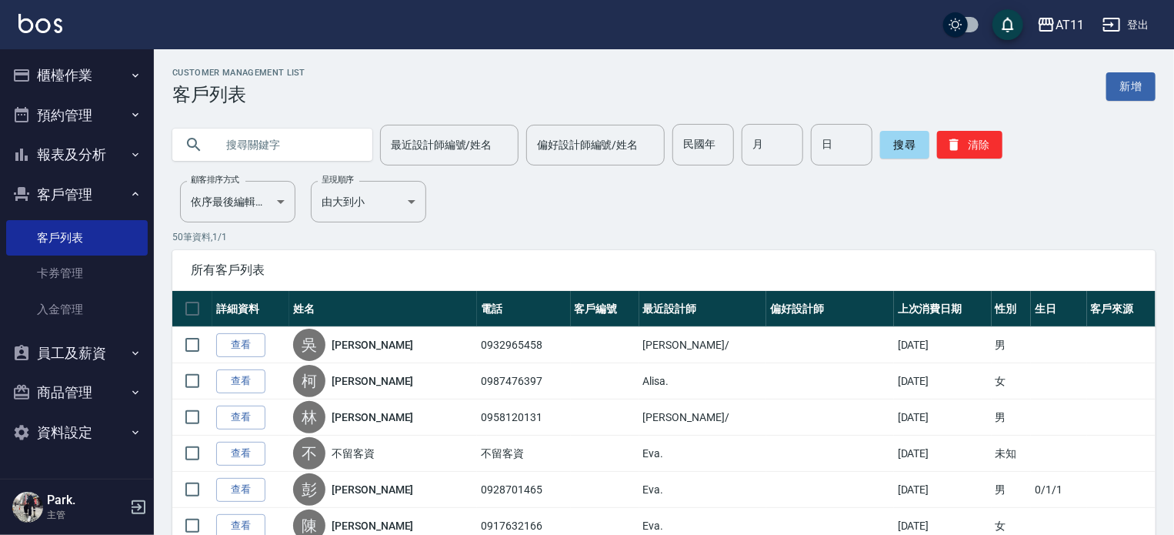
click at [319, 142] on input "text" at bounding box center [287, 145] width 145 height 42
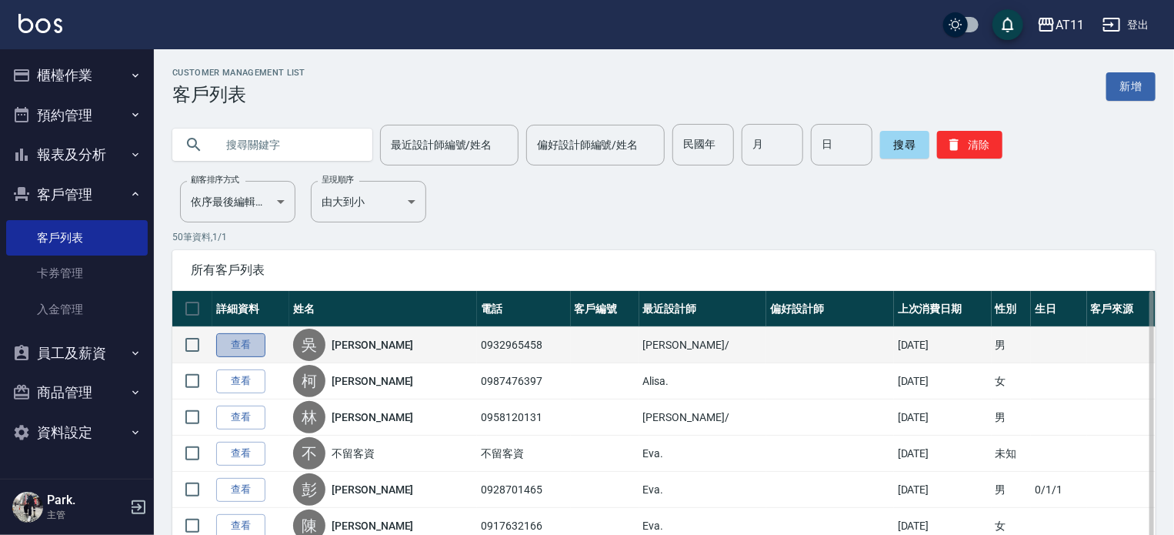
click at [246, 344] on link "查看" at bounding box center [240, 345] width 49 height 24
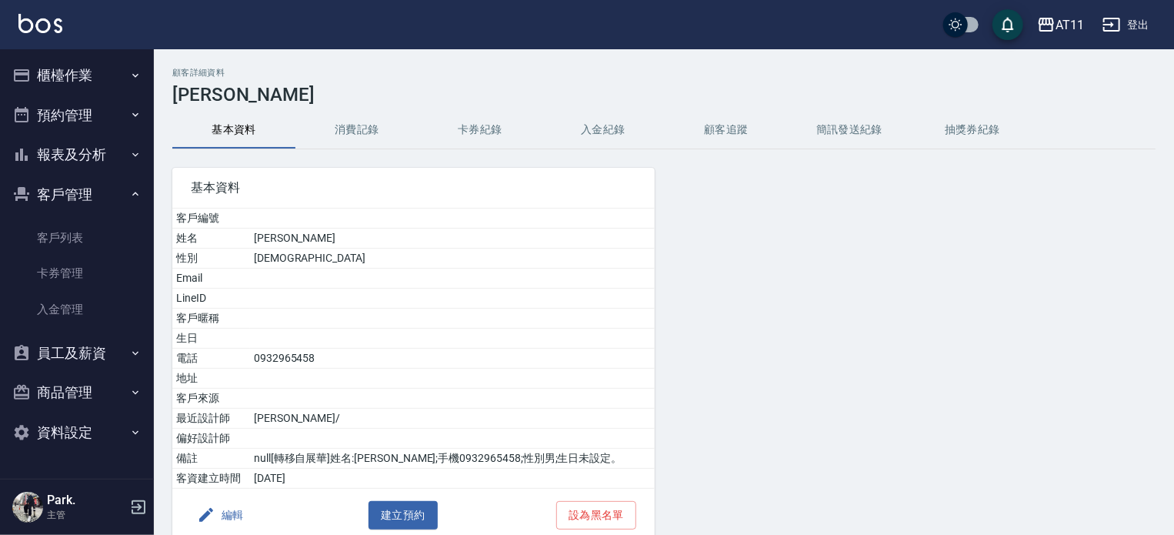
click at [613, 122] on button "入金紀錄" at bounding box center [603, 130] width 123 height 37
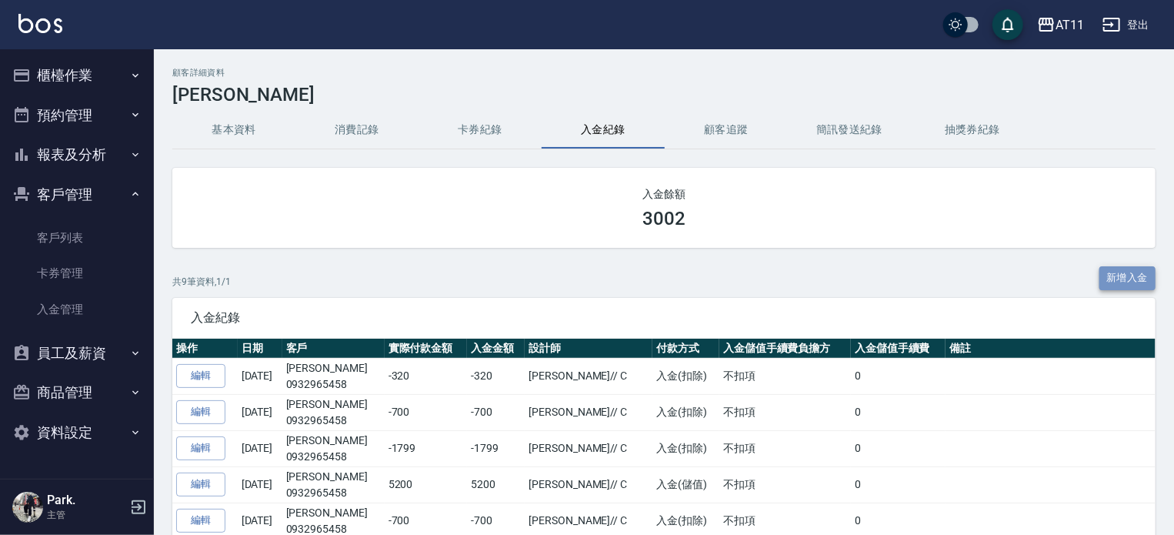
click at [1106, 274] on button "新增入金" at bounding box center [1128, 278] width 57 height 24
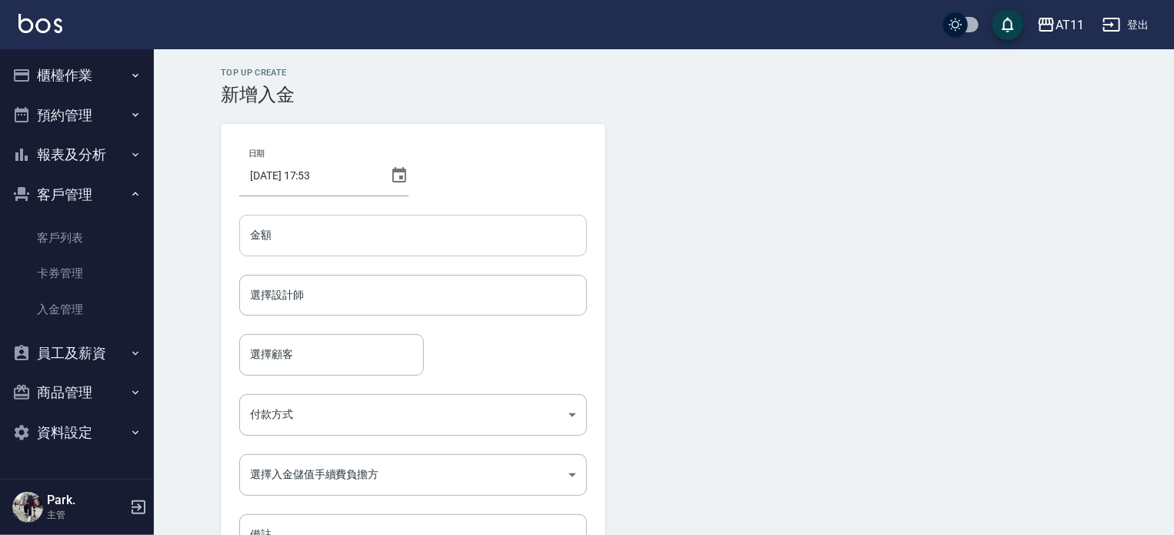
click at [281, 226] on input "金額" at bounding box center [413, 236] width 348 height 42
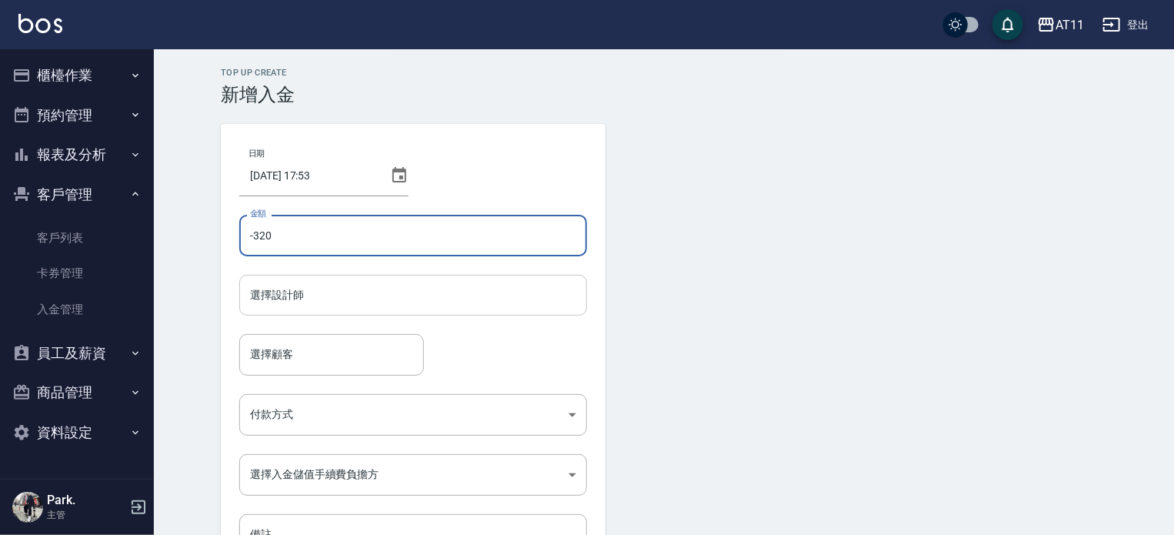
type input "-320"
click at [305, 296] on input "選擇設計師" at bounding box center [413, 295] width 334 height 27
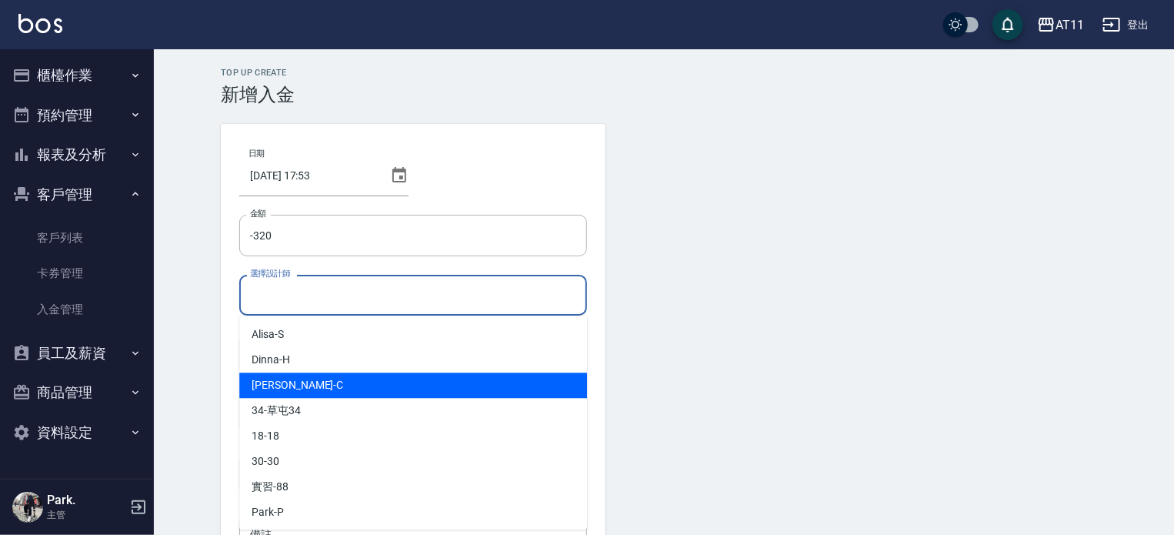
click at [342, 381] on div "[PERSON_NAME]" at bounding box center [413, 385] width 348 height 25
type input "[PERSON_NAME]"
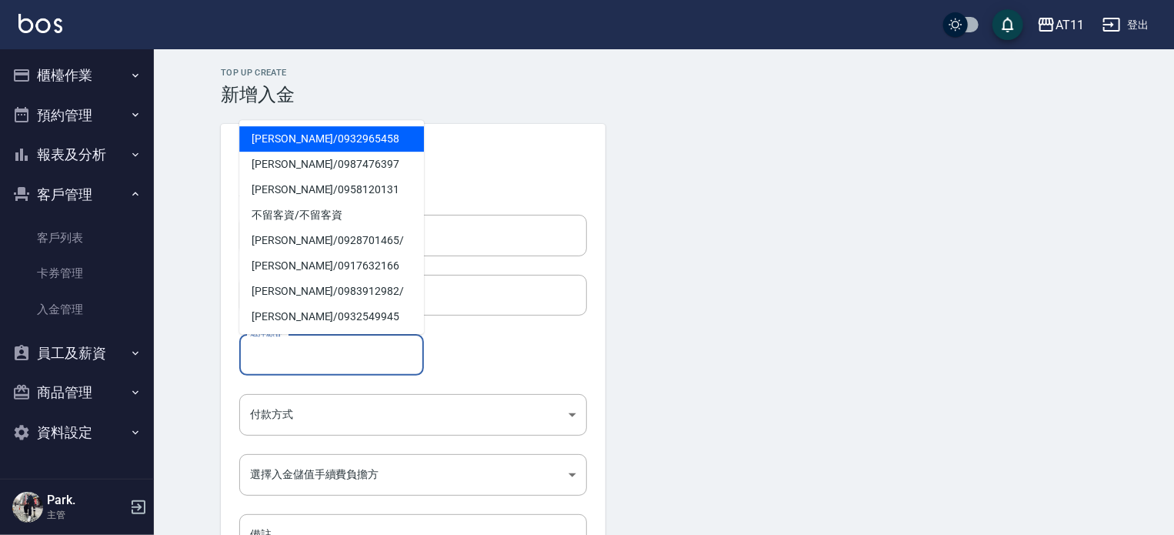
click at [308, 342] on input "選擇顧客" at bounding box center [331, 354] width 171 height 27
click at [306, 123] on ul "[PERSON_NAME] / 0932965458 [PERSON_NAME]/ 0987476397 [PERSON_NAME]/ 0958120131 …" at bounding box center [331, 227] width 185 height 214
click at [308, 139] on span "[PERSON_NAME] / 0932965458" at bounding box center [331, 138] width 185 height 25
type input "[PERSON_NAME]/0932965458"
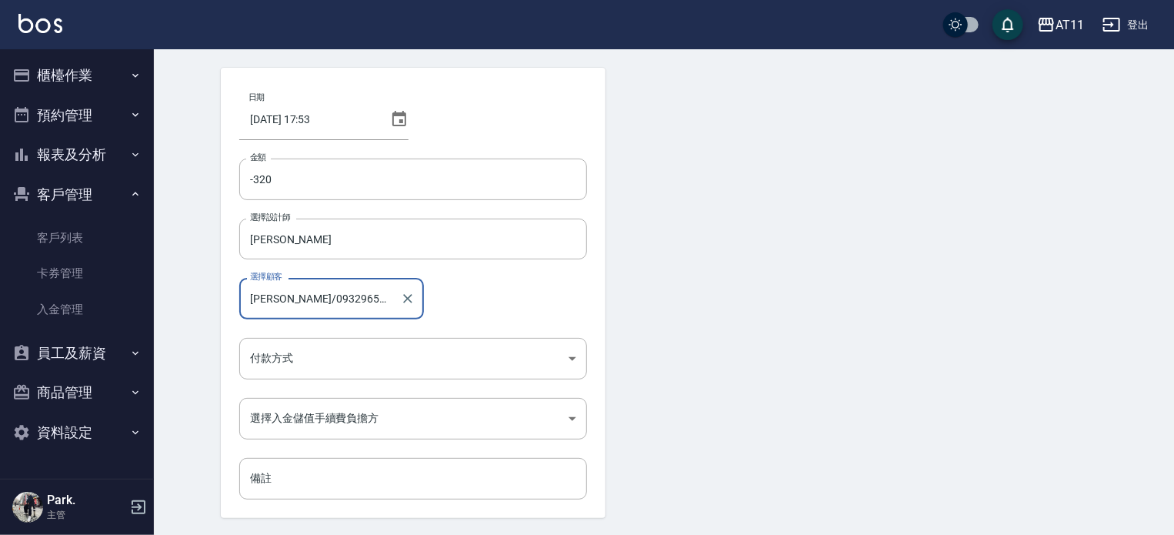
scroll to position [104, 0]
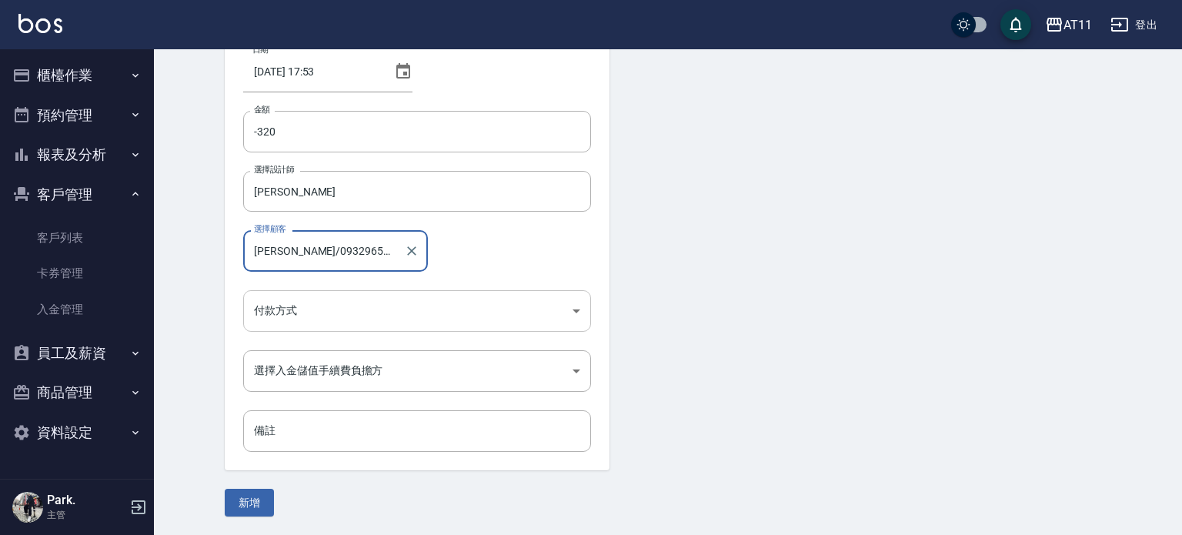
click at [317, 298] on body "AT11 登出 櫃檯作業 打帳單 帳單列表 現金收支登錄 材料自購登錄 每日結帳 排班表 現場電腦打卡 掃碼打卡 預約管理 預約管理 單日預約紀錄 單週預約紀…" at bounding box center [591, 215] width 1182 height 639
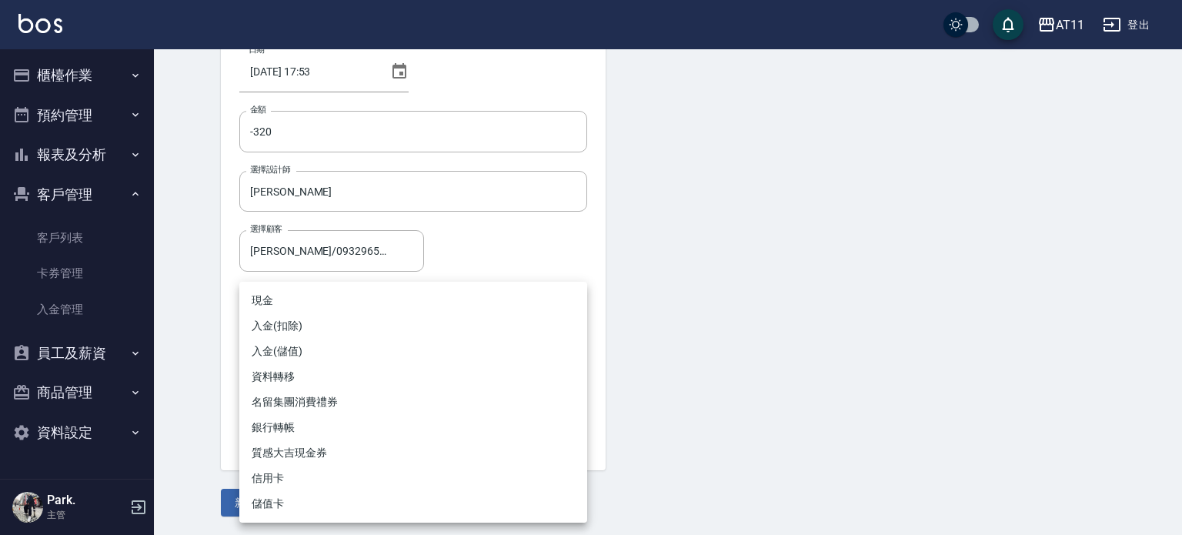
click at [352, 314] on li "入金(扣除)" at bounding box center [413, 325] width 348 height 25
type input "入金(扣除)"
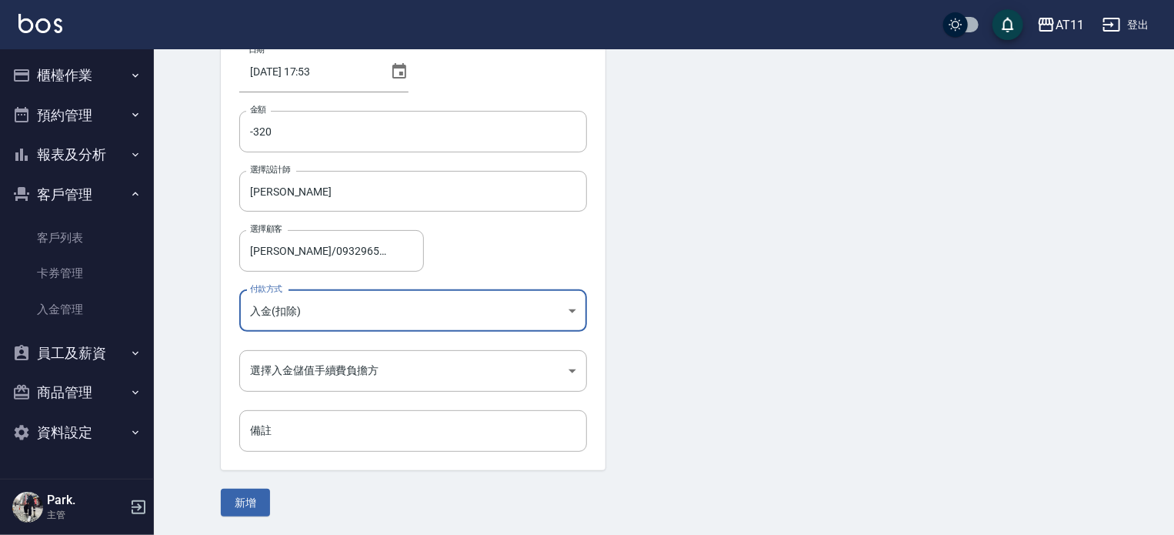
click at [322, 373] on body "AT11 登出 櫃檯作業 打帳單 帳單列表 現金收支登錄 材料自購登錄 每日結帳 排班表 現場電腦打卡 掃碼打卡 預約管理 預約管理 單日預約紀錄 單週預約紀…" at bounding box center [587, 215] width 1174 height 639
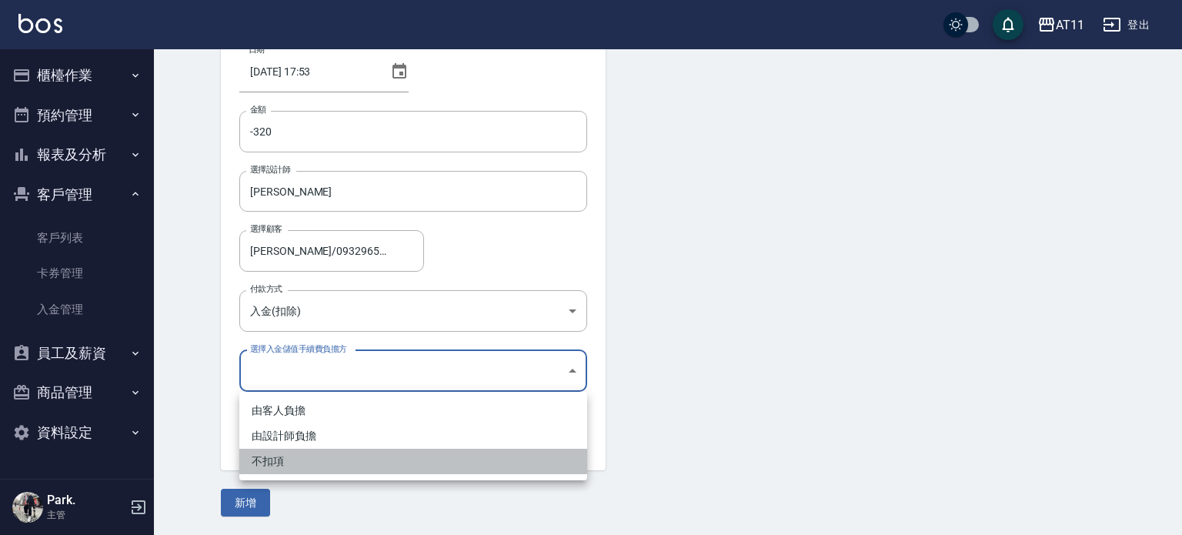
click at [279, 463] on li "不扣項" at bounding box center [413, 461] width 348 height 25
type input "WITHOUTHANDLINGFEE"
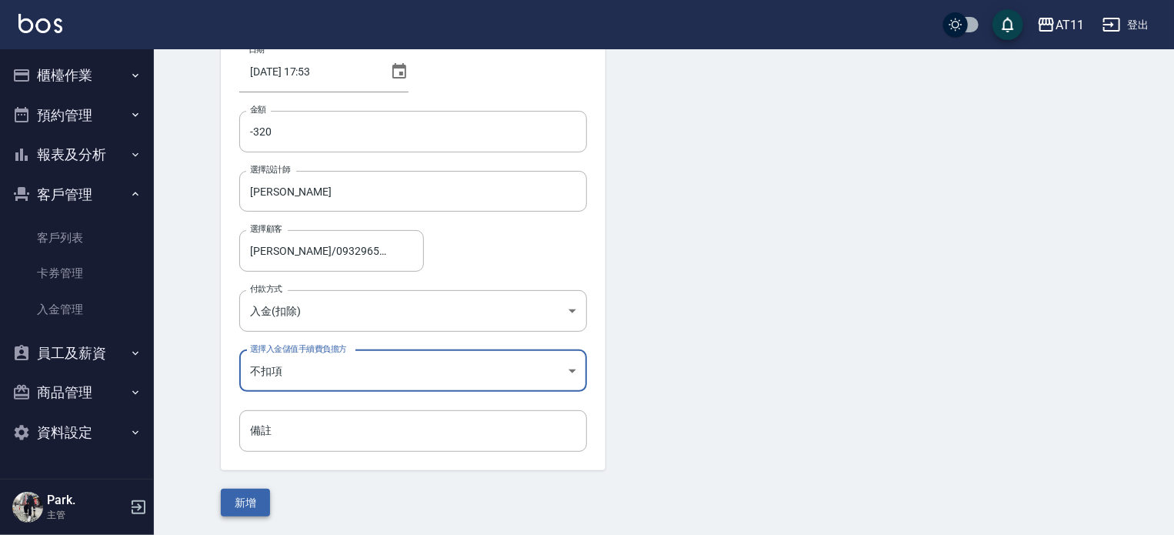
click at [253, 501] on button "新增" at bounding box center [245, 503] width 49 height 28
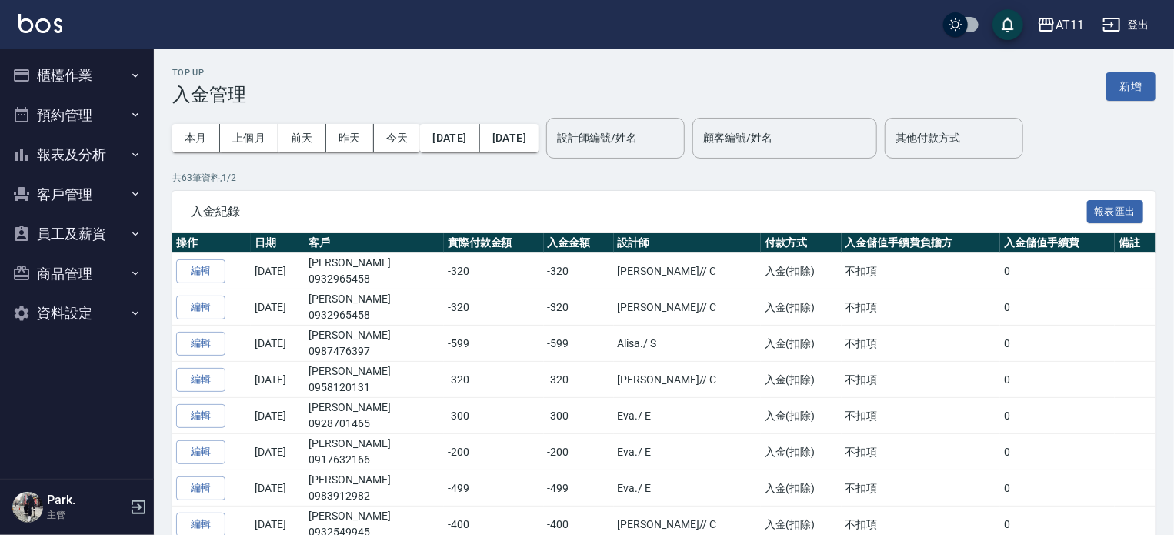
drag, startPoint x: 0, startPoint y: 0, endPoint x: 71, endPoint y: 192, distance: 204.3
click at [71, 192] on button "客戶管理" at bounding box center [77, 195] width 142 height 40
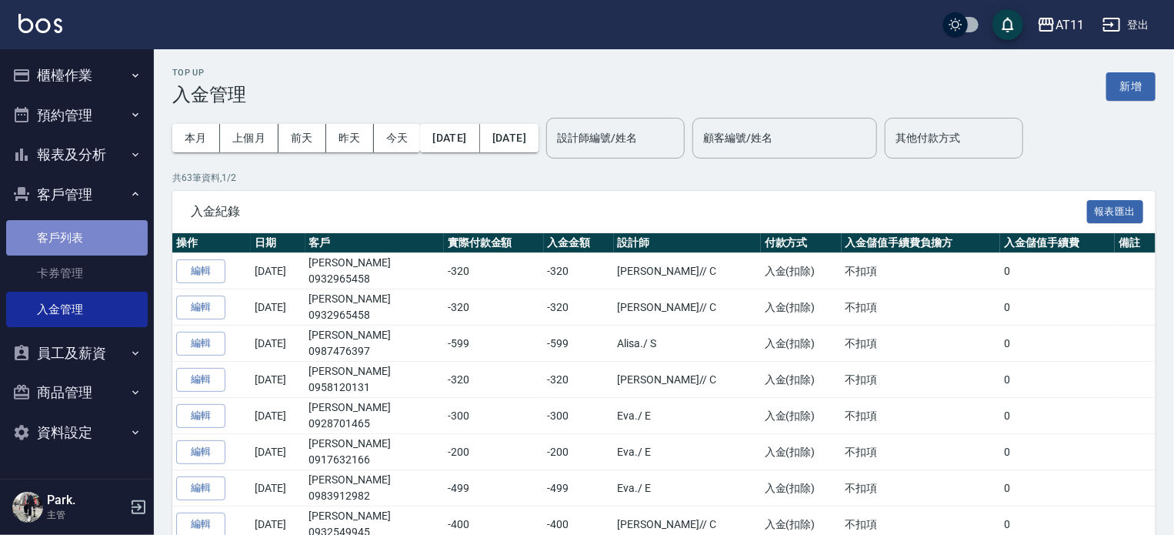
click at [72, 253] on link "客戶列表" at bounding box center [77, 237] width 142 height 35
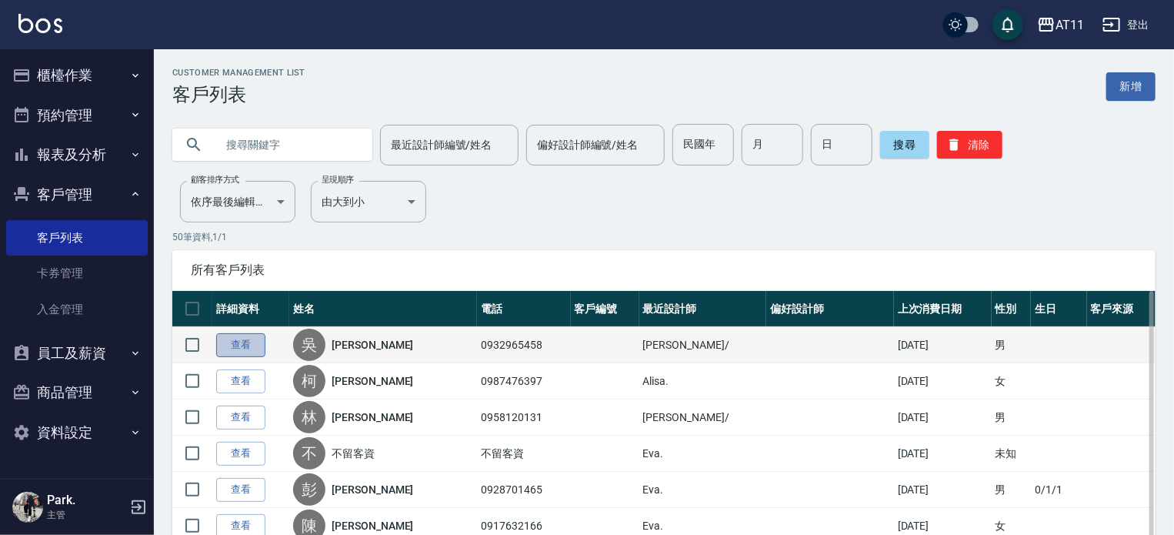
click at [245, 338] on link "查看" at bounding box center [240, 345] width 49 height 24
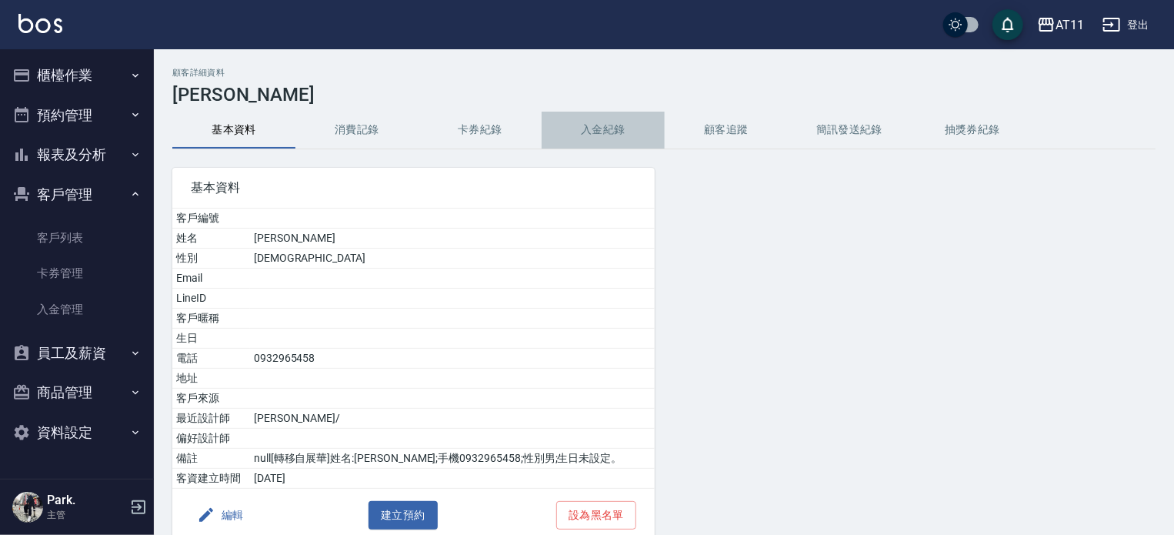
click at [609, 141] on button "入金紀錄" at bounding box center [603, 130] width 123 height 37
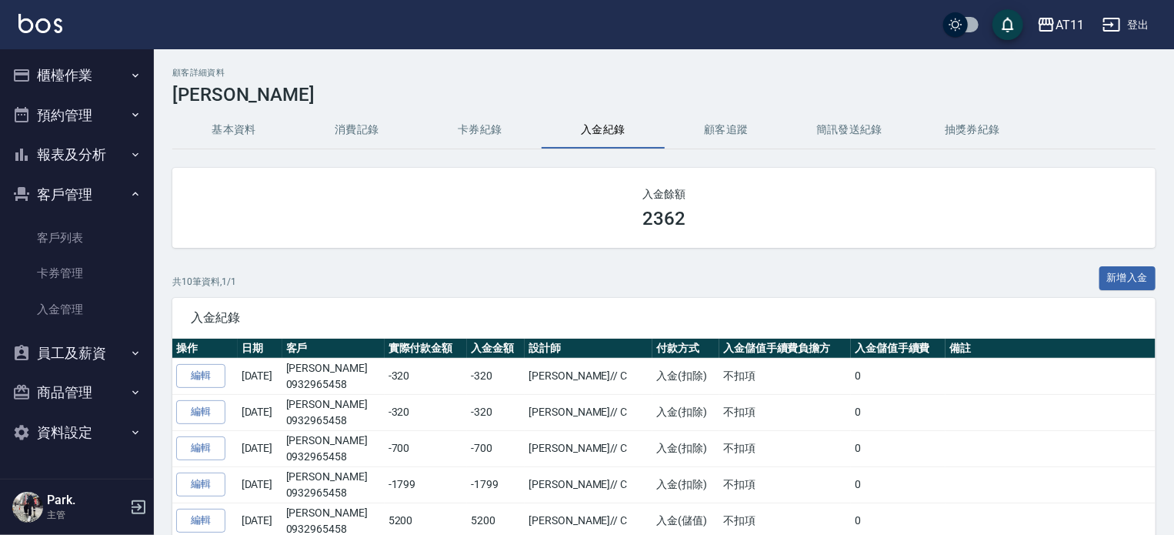
click at [82, 147] on button "報表及分析" at bounding box center [77, 155] width 142 height 40
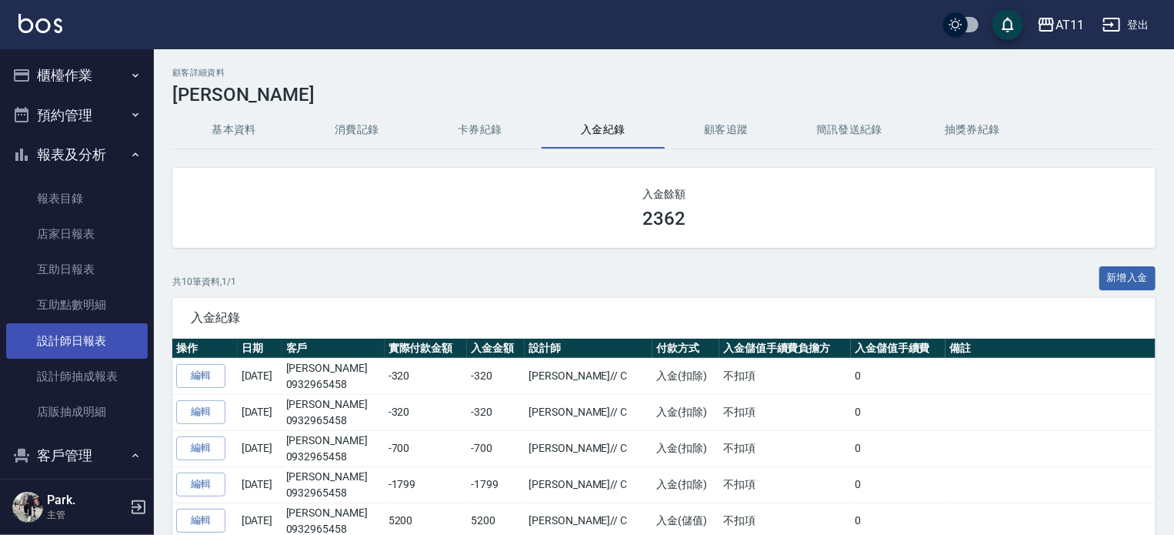
click at [81, 335] on link "設計師日報表" at bounding box center [77, 340] width 142 height 35
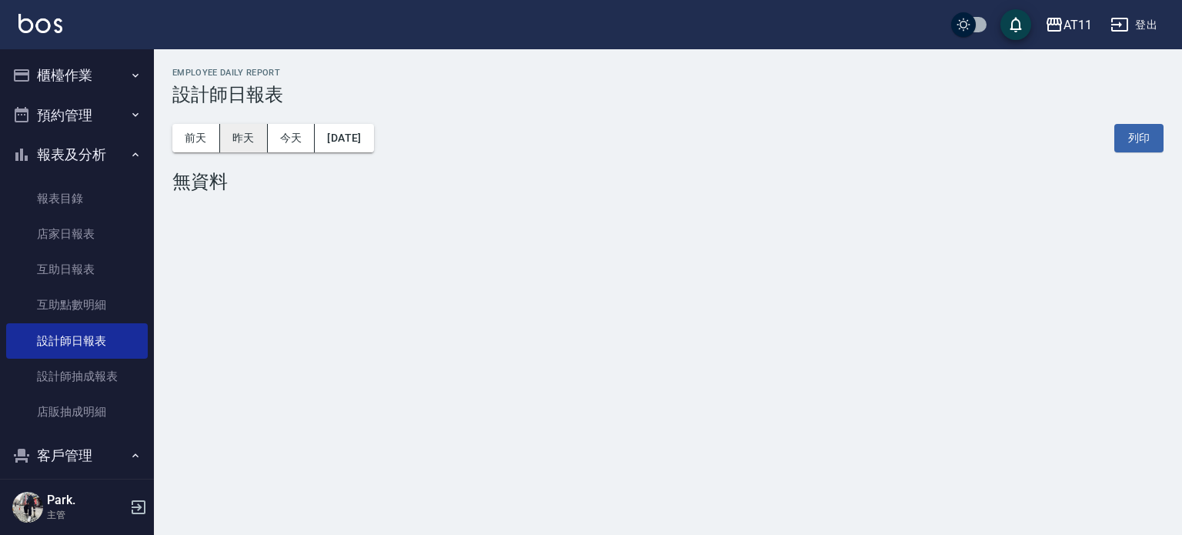
click at [256, 145] on button "昨天" at bounding box center [244, 138] width 48 height 28
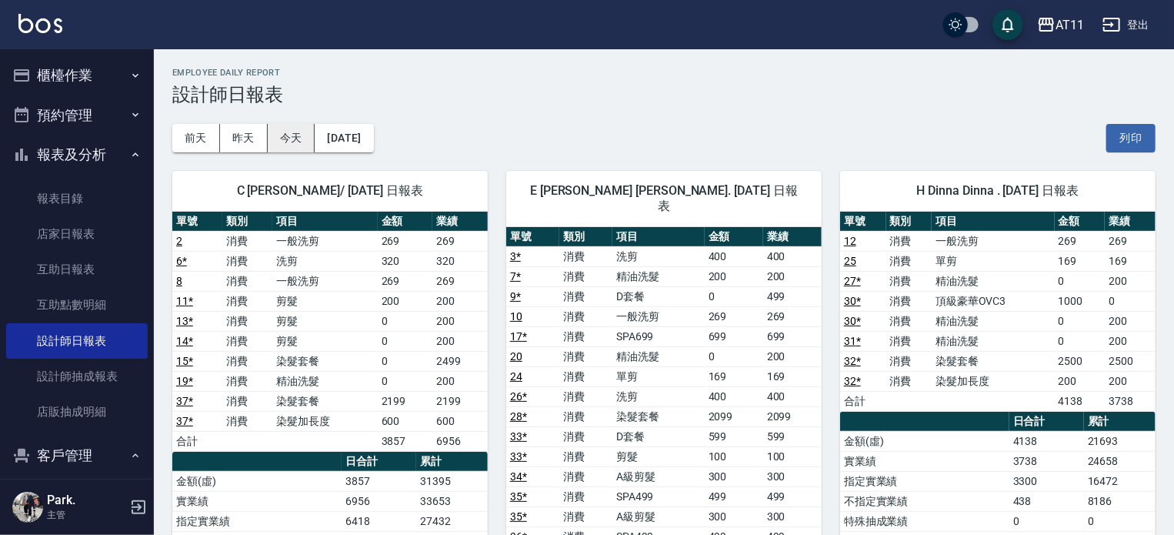
click at [296, 143] on button "今天" at bounding box center [292, 138] width 48 height 28
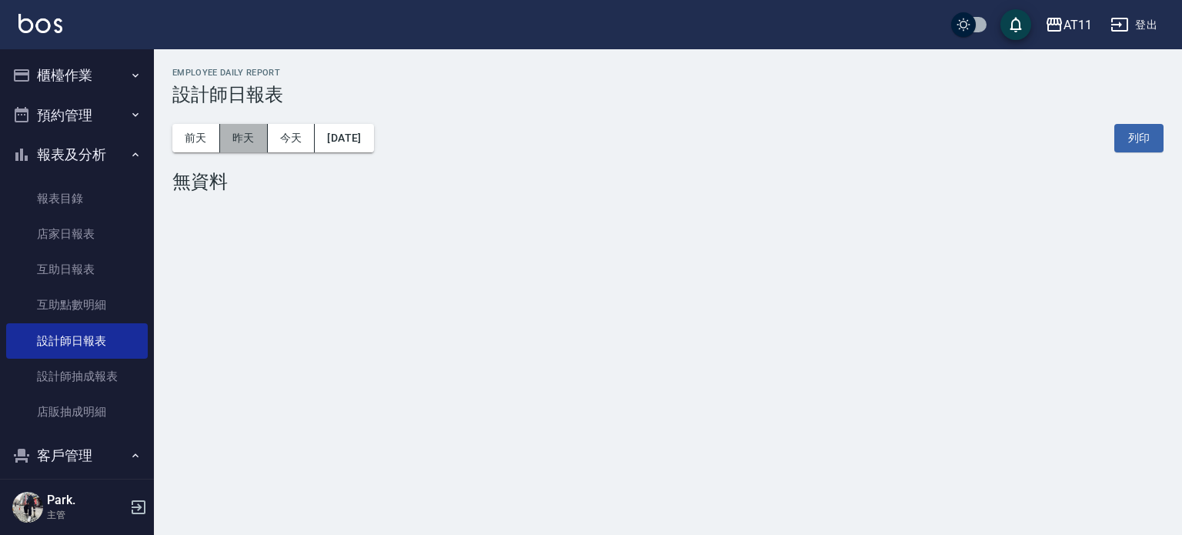
click at [260, 133] on button "昨天" at bounding box center [244, 138] width 48 height 28
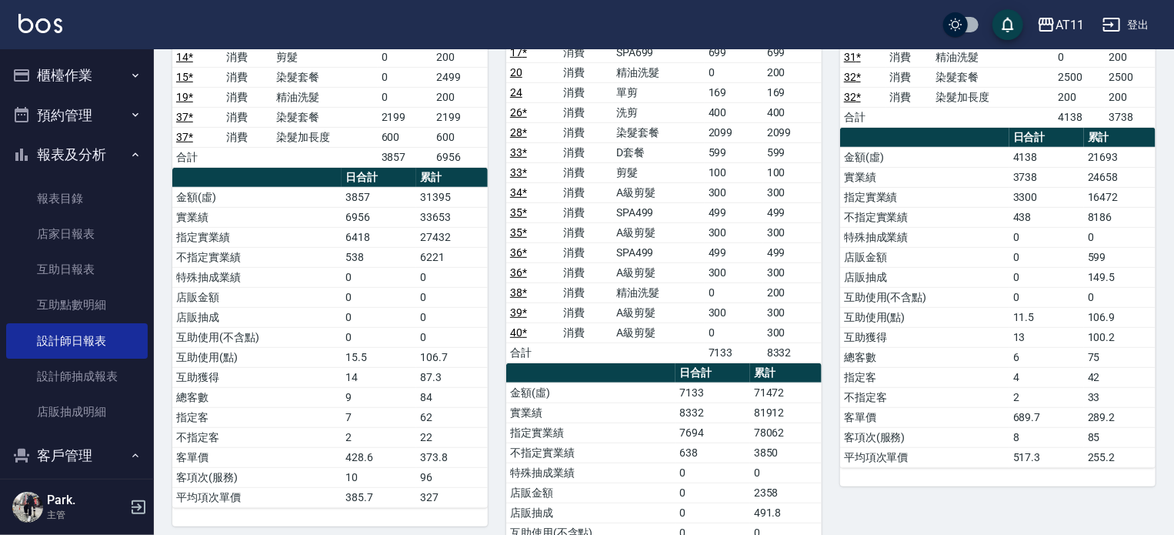
scroll to position [308, 0]
